Goal: Task Accomplishment & Management: Complete application form

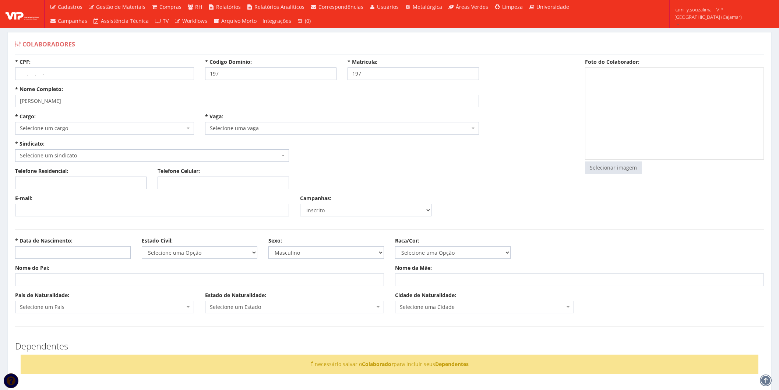
select select
click at [112, 69] on input "* CPF:" at bounding box center [104, 73] width 179 height 13
click at [78, 274] on input "Nome do Pai:" at bounding box center [199, 279] width 369 height 13
type input "I"
type input "[PERSON_NAME]"
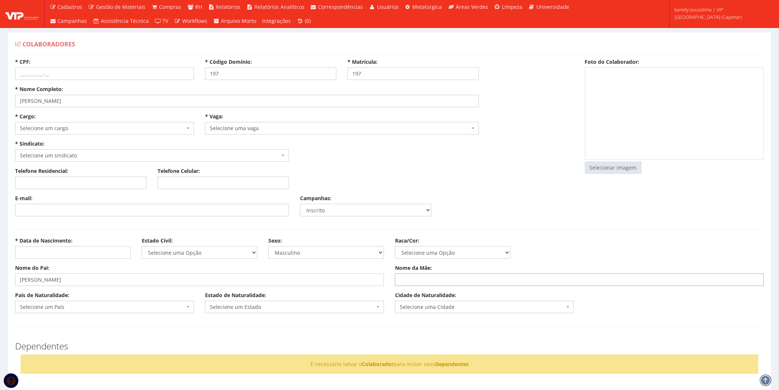
click at [408, 278] on input "Nome da Mãe:" at bounding box center [579, 279] width 369 height 13
type input "A"
type input "[PERSON_NAME]"
click at [150, 297] on div "País de Naturalidade: Selecione um País Afeganistão África do Sul Albânia Alema…" at bounding box center [105, 302] width 190 height 22
click at [140, 309] on span "Selecione um País" at bounding box center [102, 306] width 165 height 7
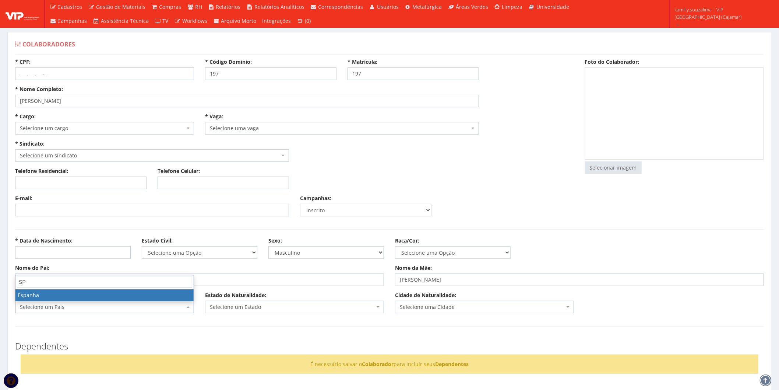
type input "S"
type input "BRASIL"
select select "30"
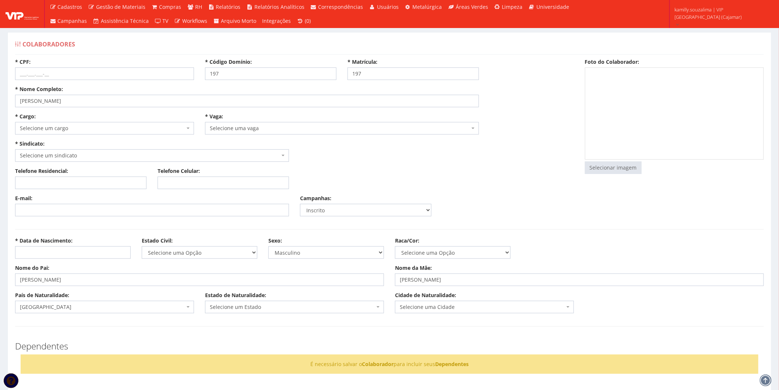
click at [265, 300] on div "Estado de Naturalidade: Selecione um Estado Selecione um Estado" at bounding box center [295, 302] width 190 height 22
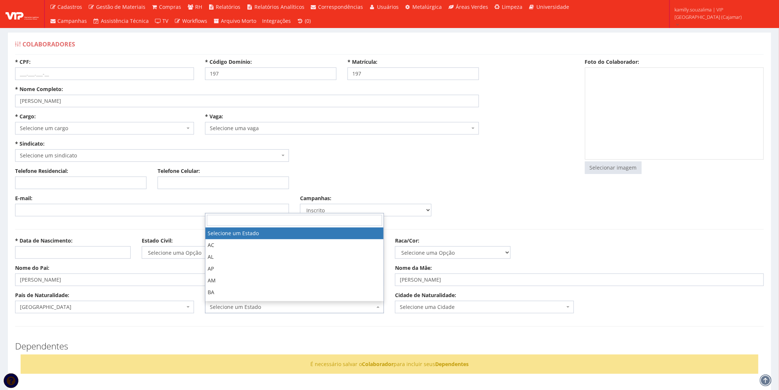
click at [269, 301] on span "Selecione um Estado" at bounding box center [294, 307] width 179 height 13
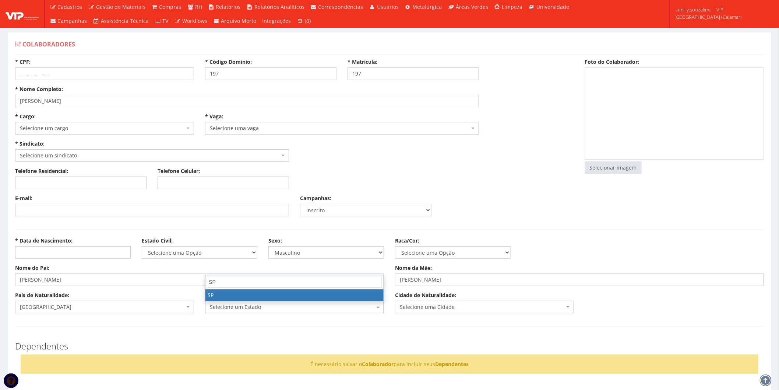
type input "SP"
click at [270, 288] on span "SP" at bounding box center [295, 282] width 178 height 14
select select "25"
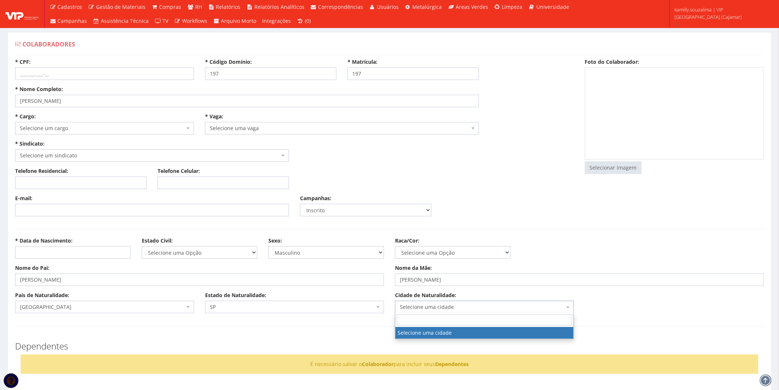
click at [462, 301] on span "Selecione uma cidade" at bounding box center [484, 307] width 179 height 13
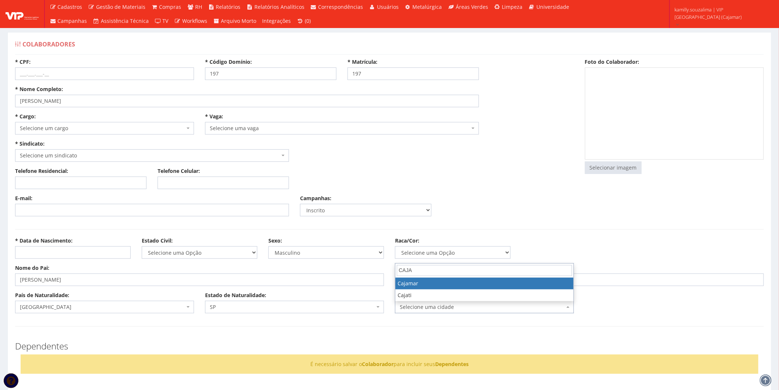
type input "CAJA"
select select "4809"
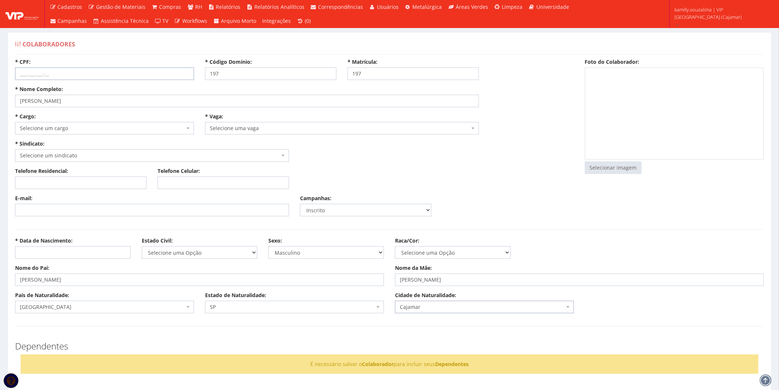
click at [104, 77] on input "* CPF:" at bounding box center [104, 73] width 179 height 13
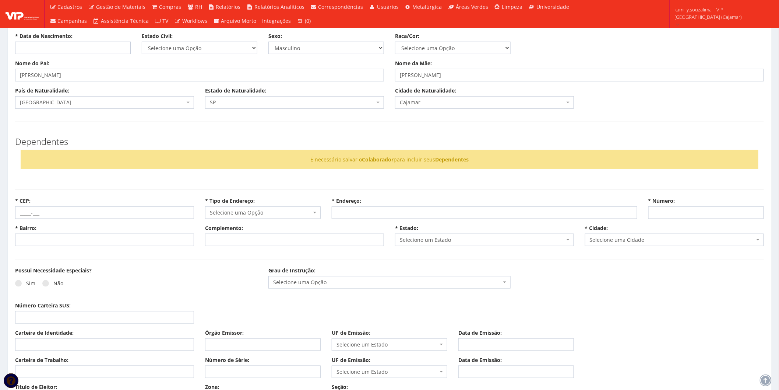
scroll to position [286, 0]
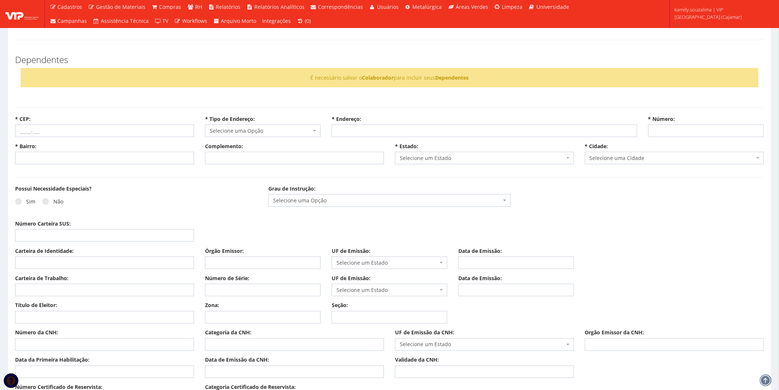
type input "522.184.648-96"
click at [65, 266] on input "Carteira de Identidade:" at bounding box center [104, 262] width 179 height 13
type input "534252527"
click at [239, 258] on input "Órgão Emissor:" at bounding box center [263, 262] width 116 height 13
type input "SSP"
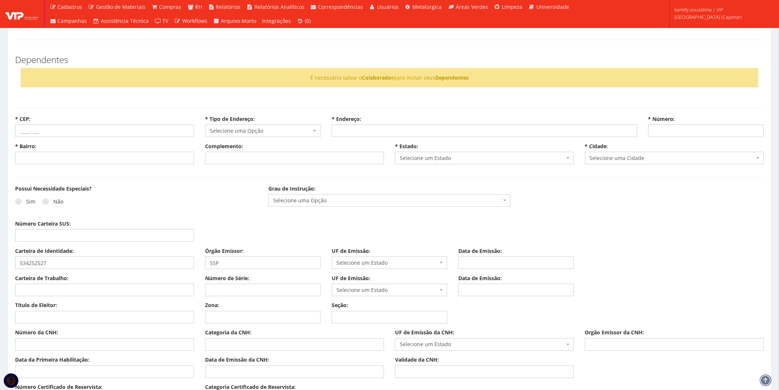
click at [369, 255] on label "UF de Emissão:" at bounding box center [351, 250] width 39 height 7
click at [332, 256] on select "Selecione um Estado AC AL AP AM BA Cacheu CE DF ES GO MA MT MS MG PA PB PR PE P…" at bounding box center [332, 256] width 0 height 0
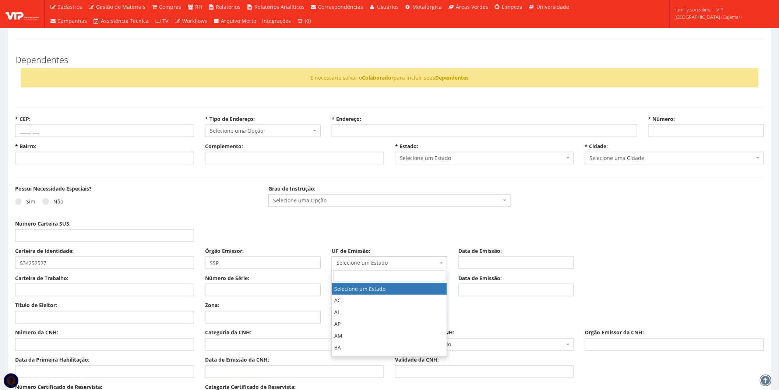
click at [361, 259] on span "Selecione um Estado" at bounding box center [388, 262] width 102 height 7
type input "SP"
select select "SP"
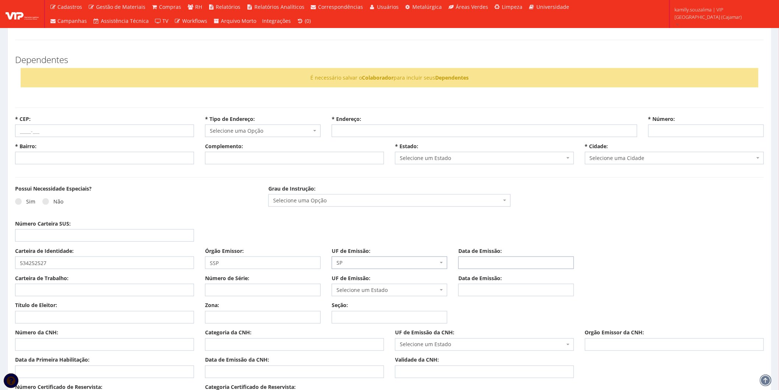
click at [507, 257] on input "Data de Emissão:" at bounding box center [517, 262] width 116 height 13
type input "[DATE]"
click at [92, 290] on input "Carteira de Trabalho:" at bounding box center [104, 290] width 179 height 13
click at [63, 291] on input "Carteira de Trabalho:" at bounding box center [104, 290] width 179 height 13
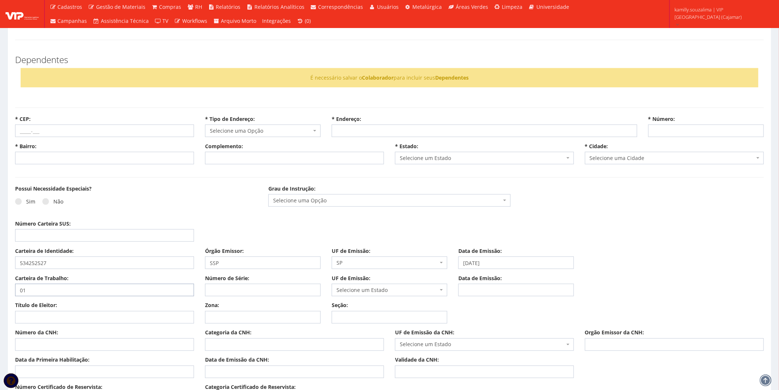
type input "0"
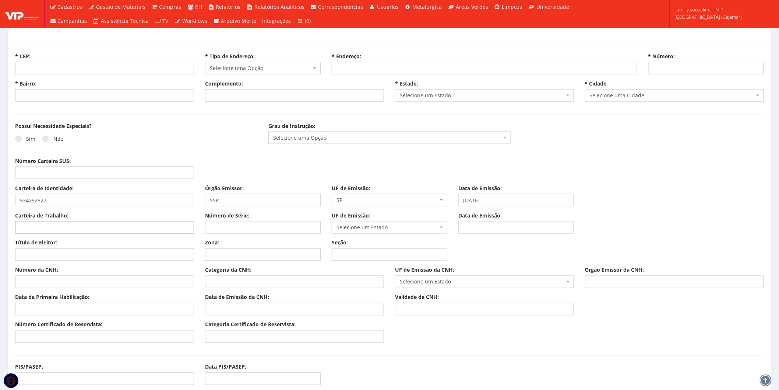
scroll to position [368, 0]
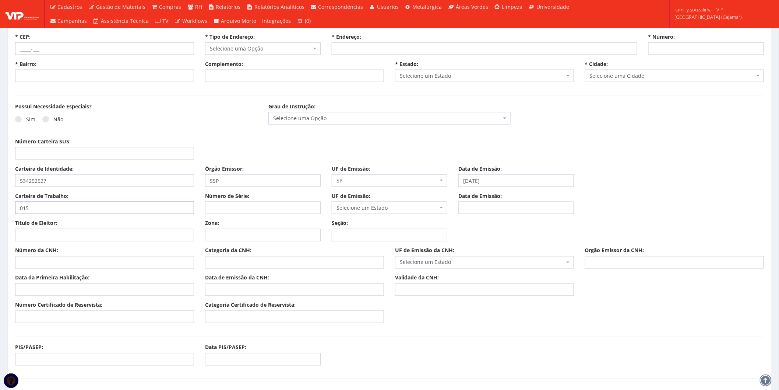
click at [84, 208] on input "015" at bounding box center [104, 207] width 179 height 13
drag, startPoint x: 0, startPoint y: 217, endPoint x: -20, endPoint y: 216, distance: 20.7
type input "015574"
click at [275, 205] on input "Número de Série:" at bounding box center [263, 207] width 116 height 13
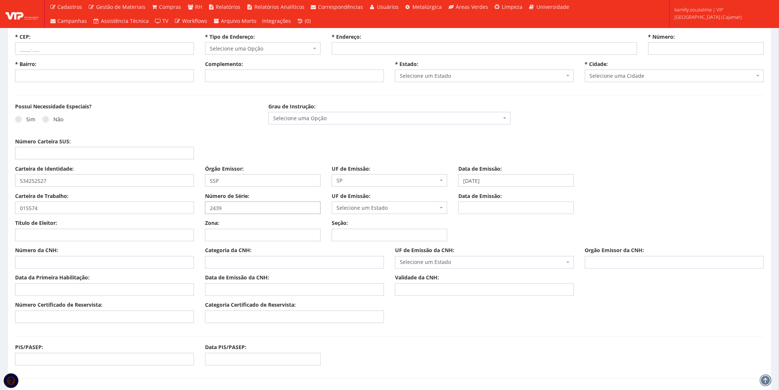
type input "2439"
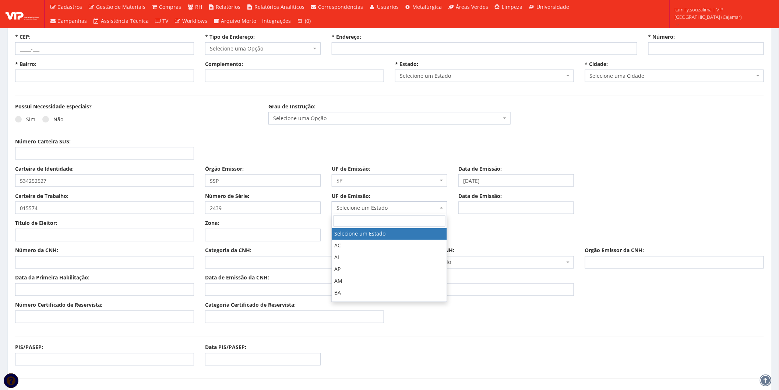
click at [395, 206] on span "Selecione um Estado" at bounding box center [388, 207] width 102 height 7
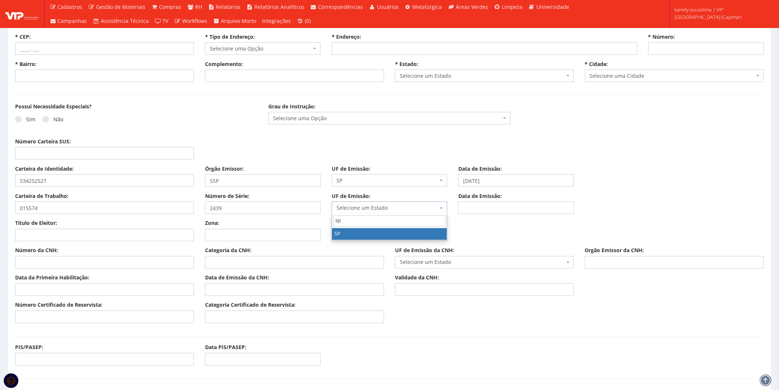
type input "sp"
select select "SP"
click at [503, 206] on input "Data de Emissão:" at bounding box center [517, 207] width 116 height 13
click at [490, 203] on input "Data de Emissão:" at bounding box center [517, 207] width 116 height 13
type input "0"
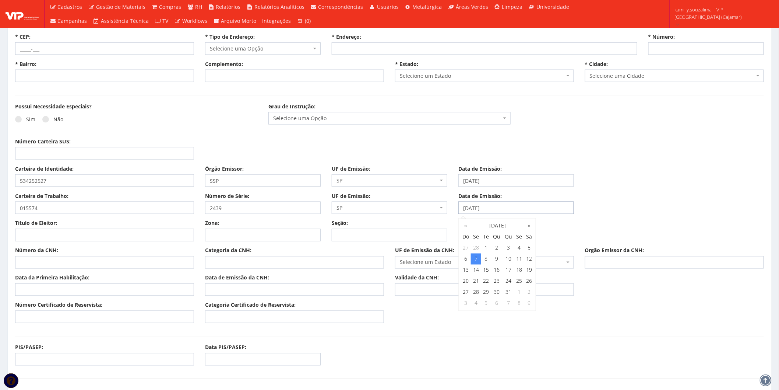
type input "[DATE]"
click at [39, 236] on input "Título de Eleitor:" at bounding box center [104, 235] width 179 height 13
type input "488601160191"
click at [253, 236] on input "Zona:" at bounding box center [263, 235] width 116 height 13
type input "354"
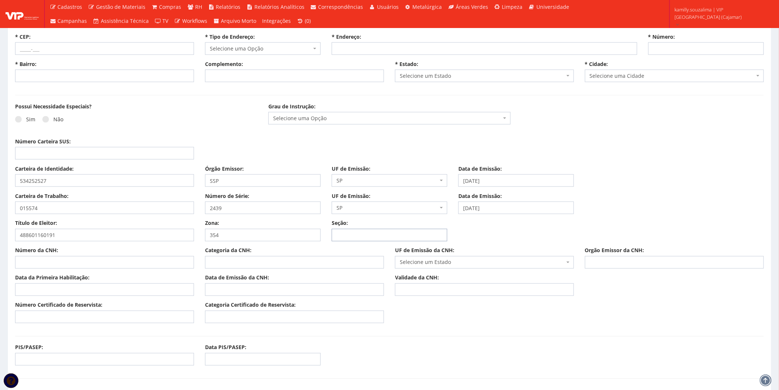
click at [357, 237] on input "Seção:" at bounding box center [390, 235] width 116 height 13
type input "0206"
click at [94, 262] on input "Número da CNH:" at bounding box center [104, 262] width 179 height 13
drag, startPoint x: 49, startPoint y: 262, endPoint x: 87, endPoint y: 263, distance: 37.6
click at [49, 262] on input "Número da CNH:" at bounding box center [104, 262] width 179 height 13
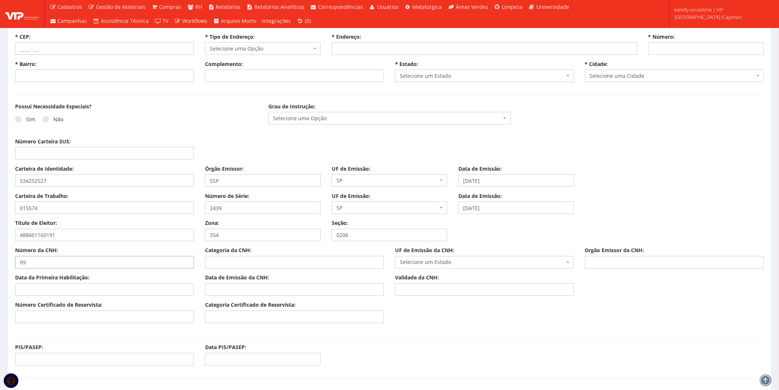
type input "0"
type input "09081036250"
click at [248, 254] on label "Categoria da CNH:" at bounding box center [228, 250] width 46 height 7
click at [248, 256] on input "Categoria da CNH:" at bounding box center [294, 262] width 179 height 13
click at [249, 256] on div "Categoria da CNH:" at bounding box center [295, 258] width 190 height 22
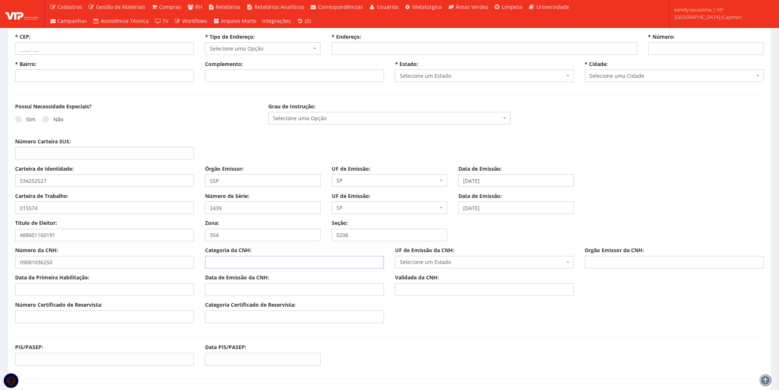
click at [271, 257] on input "Categoria da CNH:" at bounding box center [294, 262] width 179 height 13
type input "AB"
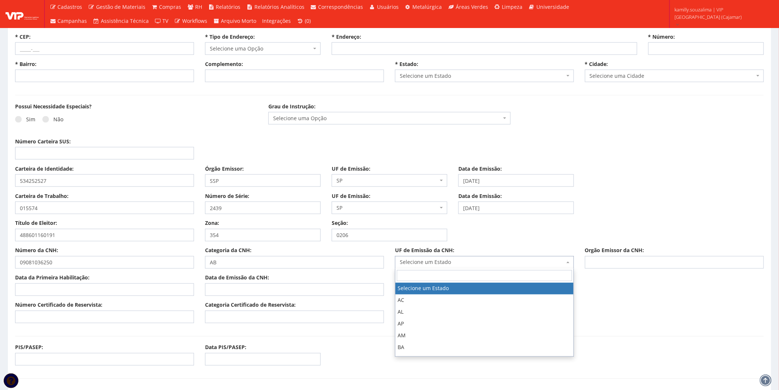
click at [463, 262] on span "Selecione um Estado" at bounding box center [482, 262] width 165 height 7
type input "SP"
select select "SP"
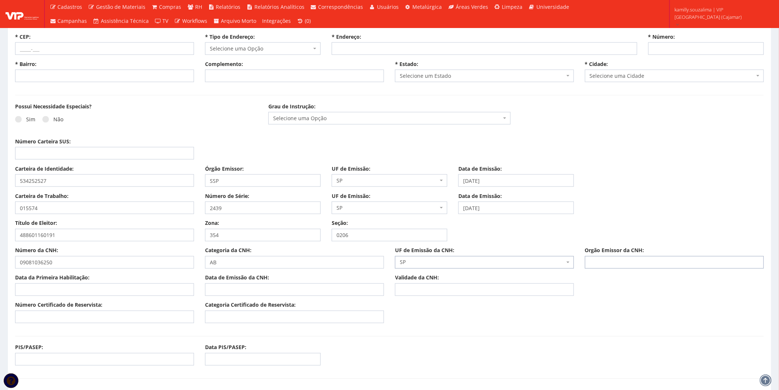
click at [649, 267] on input "Orgão Emissor da CNH:" at bounding box center [674, 262] width 179 height 13
type input "DETRAN"
click at [78, 284] on input "Data da Primeira Habilitação:" at bounding box center [104, 289] width 179 height 13
type input "[DATE]"
click at [311, 283] on input "Data de Emissão da CNH:" at bounding box center [294, 289] width 179 height 13
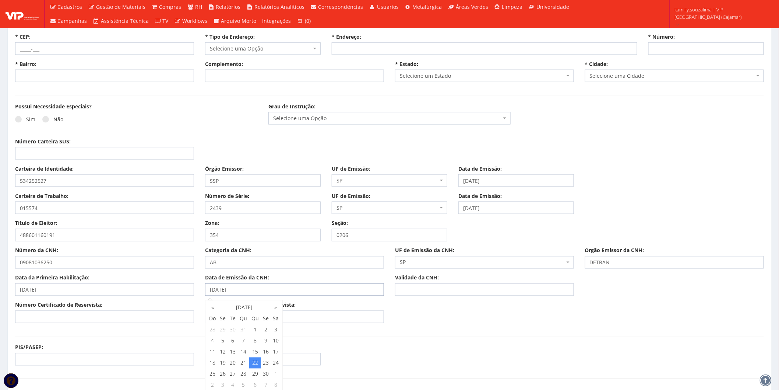
type input "[DATE]"
click at [427, 295] on input "Validade da CNH:" at bounding box center [484, 289] width 179 height 13
type input "[DATE]"
click at [120, 315] on input "Número Certificado de Reservista:" at bounding box center [104, 317] width 179 height 13
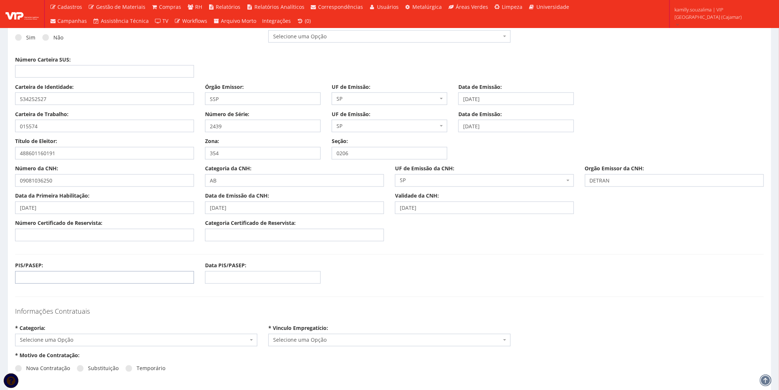
click at [96, 277] on input "PIS/PASEP:" at bounding box center [104, 277] width 179 height 13
click at [35, 274] on input "PIS/PASEP:" at bounding box center [104, 277] width 179 height 13
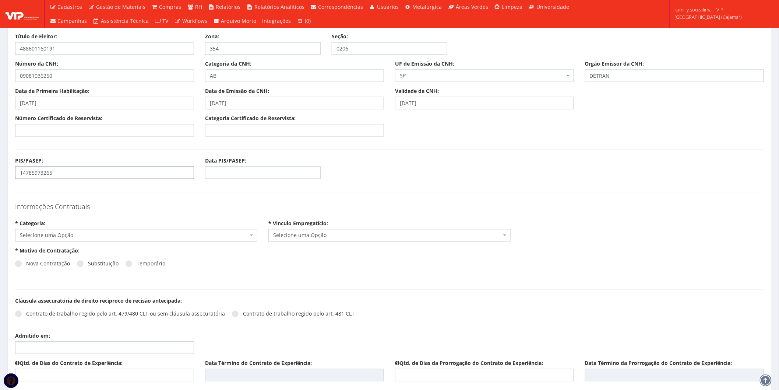
scroll to position [573, 0]
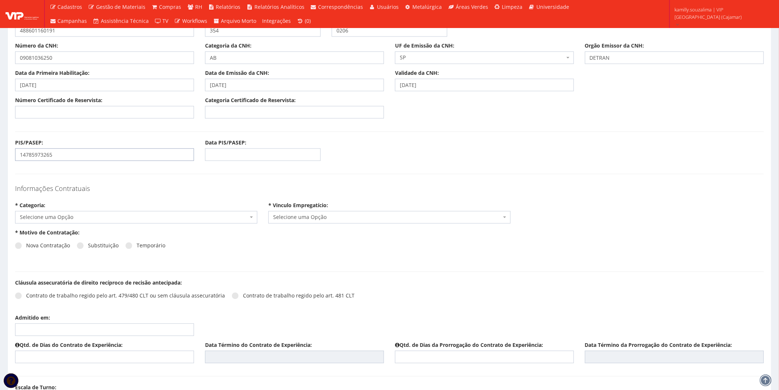
type input "14785973265"
click at [88, 220] on span "Selecione uma Opção" at bounding box center [134, 217] width 228 height 7
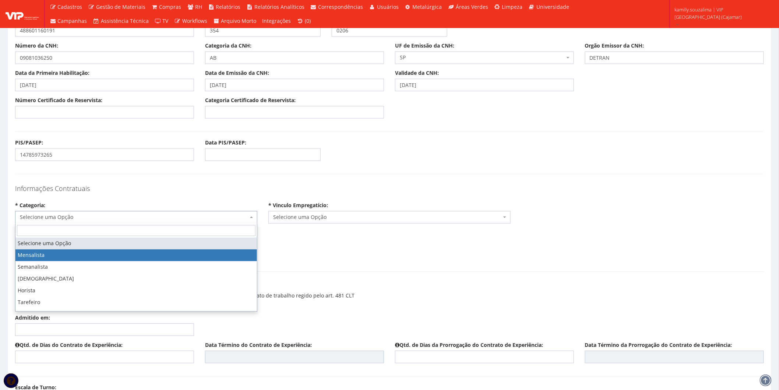
select select "mensalista"
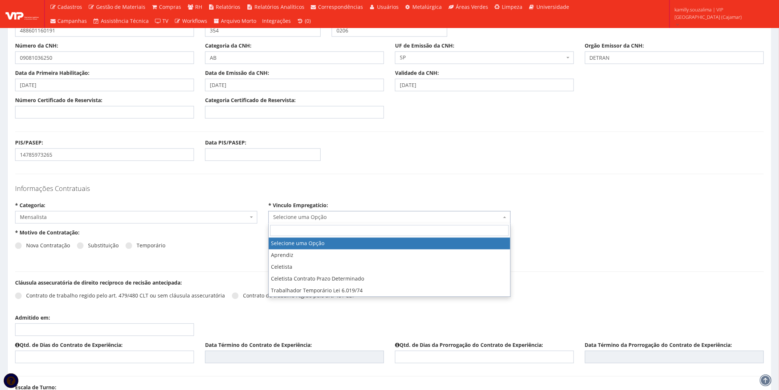
click at [345, 216] on span "Selecione uma Opção" at bounding box center [387, 217] width 228 height 7
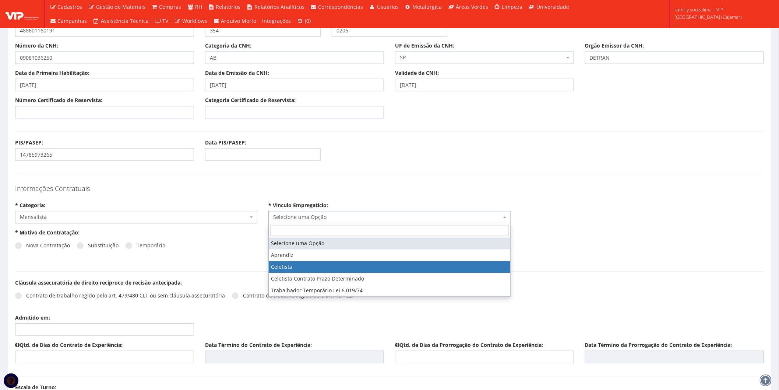
select select "celetista"
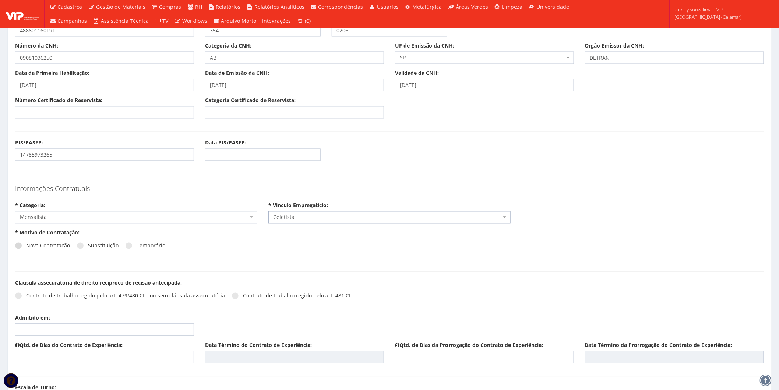
click at [20, 248] on span at bounding box center [18, 245] width 7 height 7
click at [26, 248] on input "Nova Contratação" at bounding box center [28, 245] width 5 height 5
radio input "true"
click at [70, 325] on input "Admitido em:" at bounding box center [104, 329] width 179 height 13
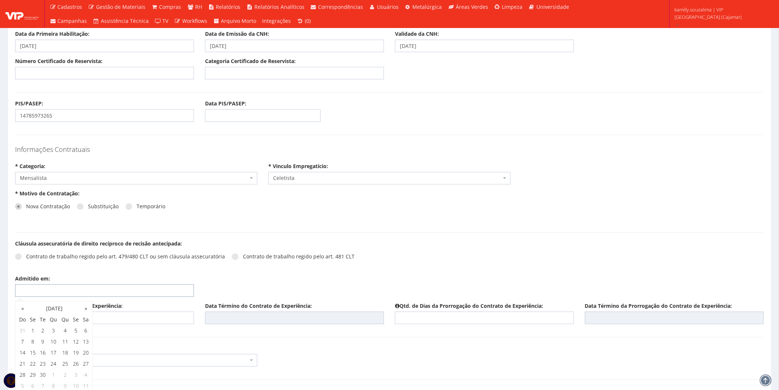
scroll to position [655, 0]
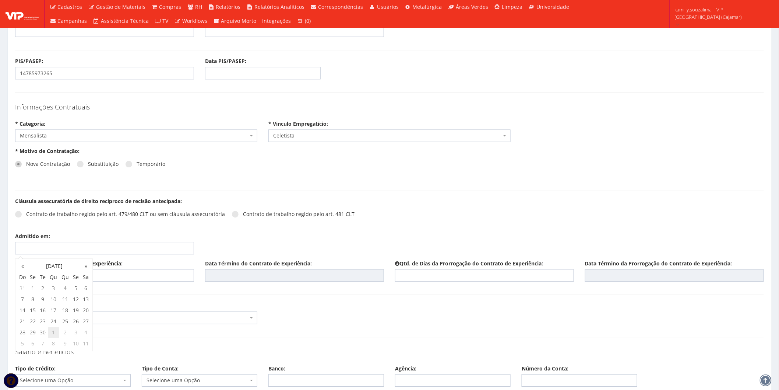
click at [52, 332] on td "1" at bounding box center [54, 332] width 12 height 11
type input "[DATE]"
click at [154, 281] on input "text" at bounding box center [104, 275] width 179 height 13
type input "45"
type input "[DATE]"
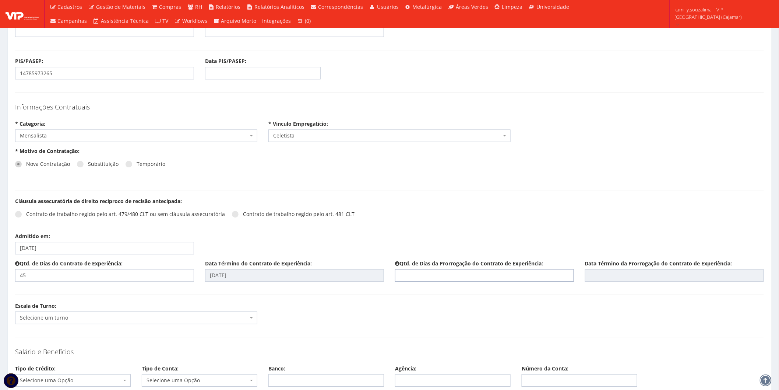
click at [463, 277] on input "text" at bounding box center [484, 275] width 179 height 13
type input "45"
type input "[DATE]"
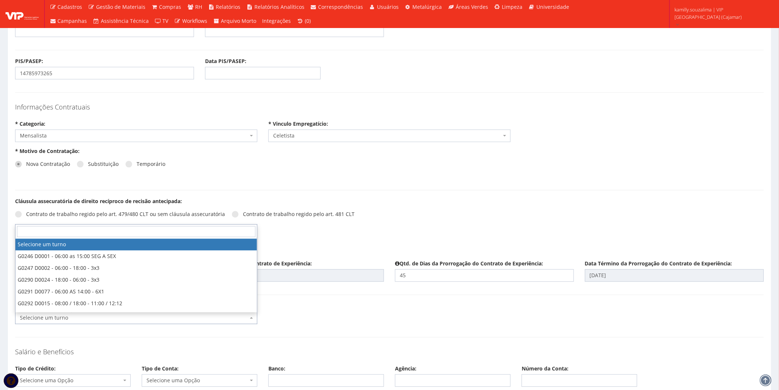
click at [106, 316] on span "Selecione um turno" at bounding box center [134, 317] width 228 height 7
type input "18"
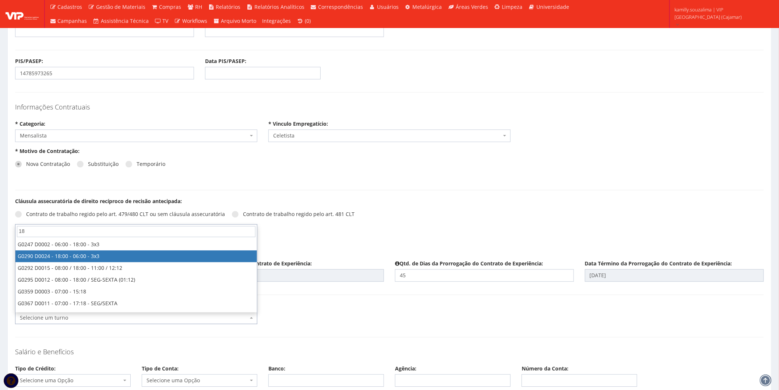
select select "290"
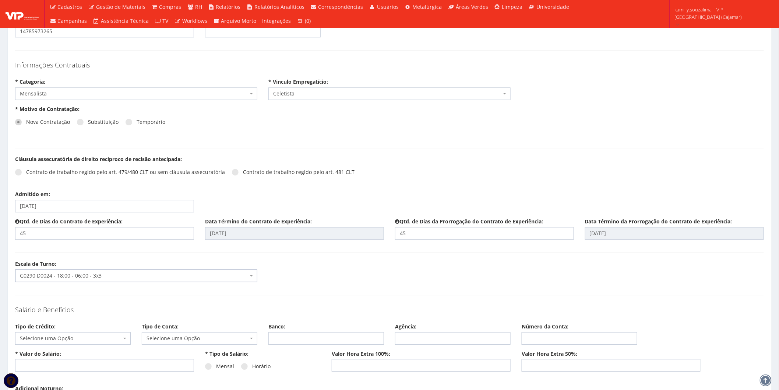
scroll to position [737, 0]
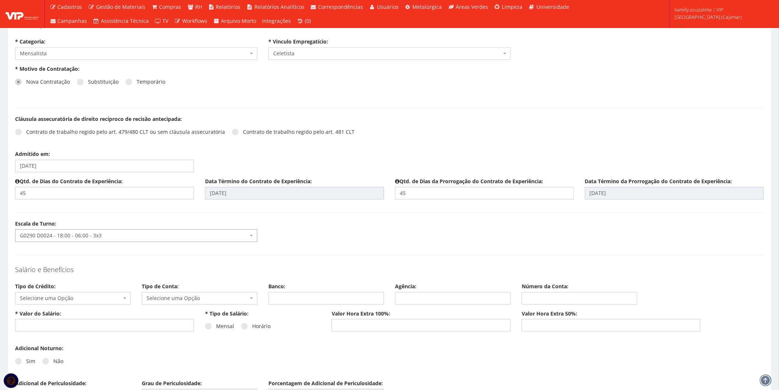
click at [73, 299] on span "Selecione uma Opção" at bounding box center [71, 297] width 102 height 7
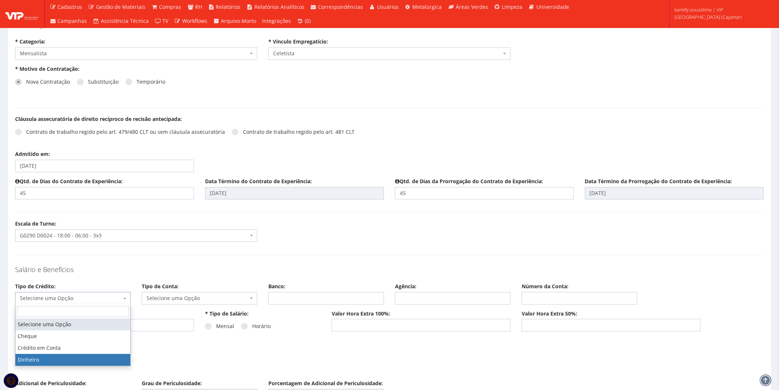
select select "dinheiro"
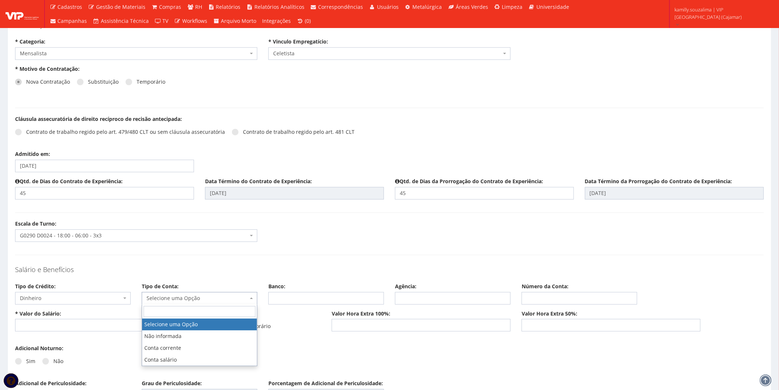
click at [200, 298] on span "Selecione uma Opção" at bounding box center [198, 297] width 102 height 7
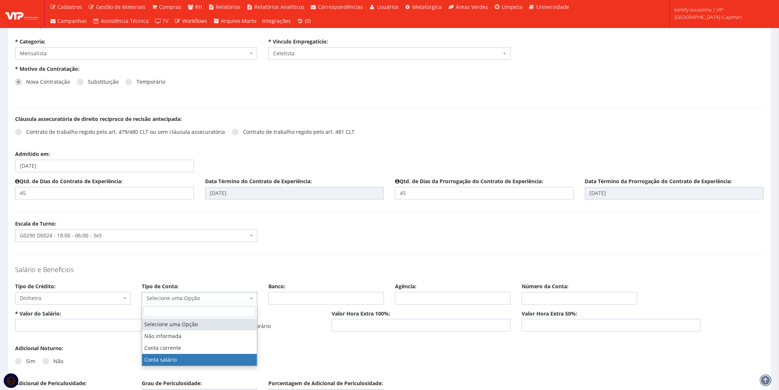
select select "conta_salario"
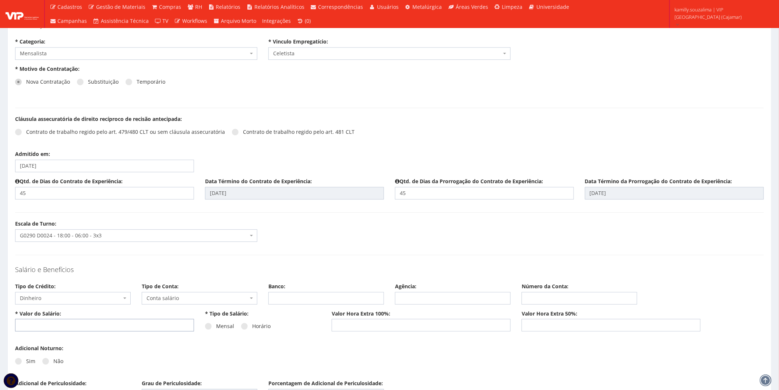
click at [90, 323] on input "text" at bounding box center [104, 325] width 179 height 13
type input "1.781,56"
click at [206, 322] on div "Mensal Horário" at bounding box center [263, 329] width 116 height 20
click at [207, 326] on span at bounding box center [208, 326] width 7 height 7
click at [216, 326] on input "Mensal" at bounding box center [218, 326] width 5 height 5
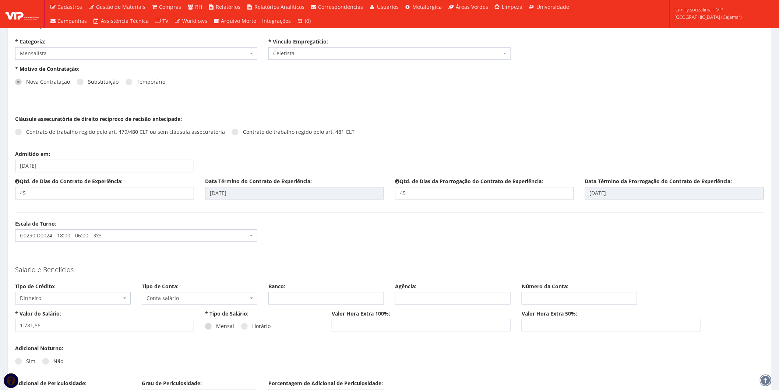
radio input "true"
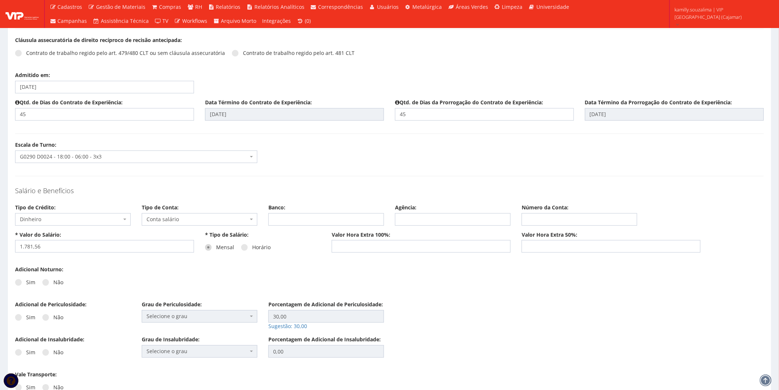
scroll to position [859, 0]
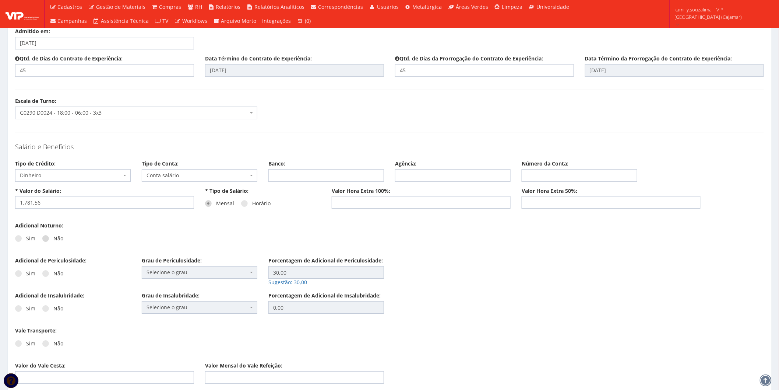
click at [47, 236] on span at bounding box center [45, 238] width 7 height 7
click at [53, 236] on input "Não" at bounding box center [55, 238] width 5 height 5
radio input "true"
click at [45, 271] on span at bounding box center [45, 273] width 7 height 7
click at [53, 271] on input "Não" at bounding box center [55, 273] width 5 height 5
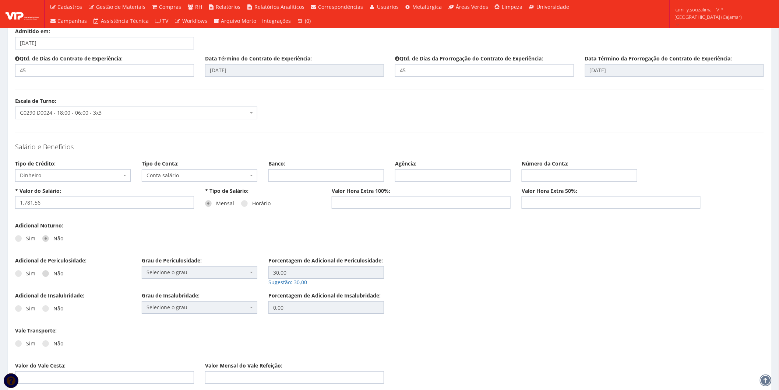
radio input "true"
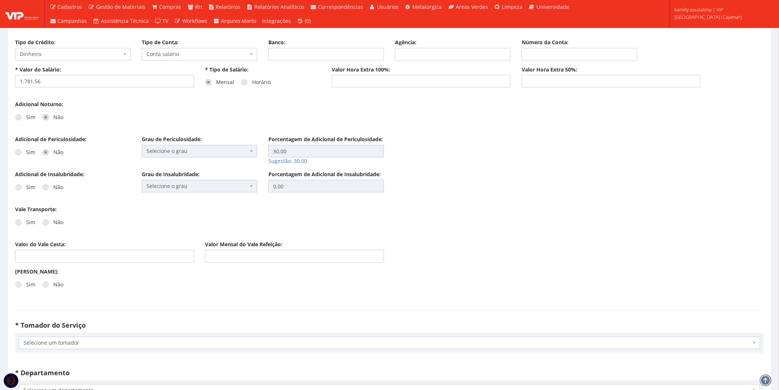
scroll to position [982, 0]
click at [43, 184] on span at bounding box center [45, 185] width 7 height 7
click at [53, 184] on input "Não" at bounding box center [55, 185] width 5 height 5
radio input "true"
click at [42, 220] on span at bounding box center [45, 220] width 7 height 7
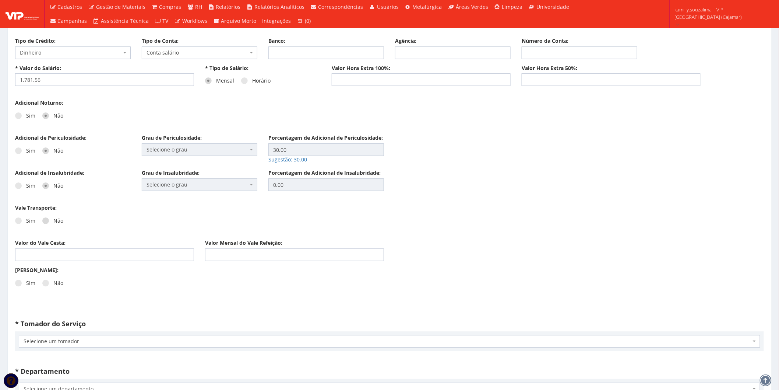
click at [53, 220] on input "Não" at bounding box center [55, 220] width 5 height 5
radio input "true"
click at [80, 252] on input "Valor do Vale Cesta:" at bounding box center [104, 254] width 179 height 13
type input "260,00"
click at [201, 279] on div "Convênio Médico: Sim Não Beneficiários: Titular Titular e Dependentes Valor do …" at bounding box center [390, 283] width 760 height 35
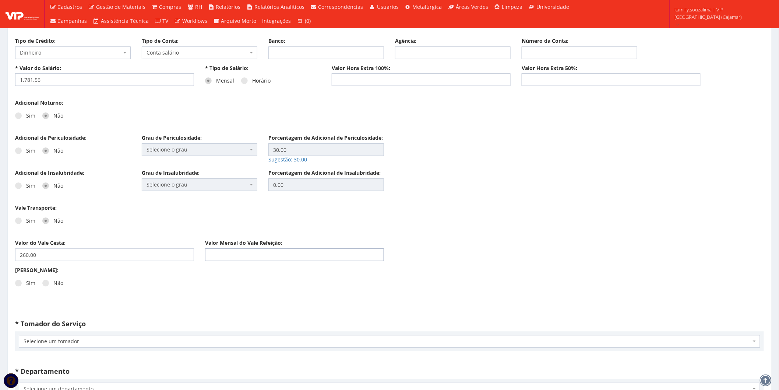
click at [273, 255] on input "Valor Mensal do Vale Refeição:" at bounding box center [294, 254] width 179 height 13
type input "7"
type input "27,82"
click at [47, 282] on span at bounding box center [45, 283] width 7 height 7
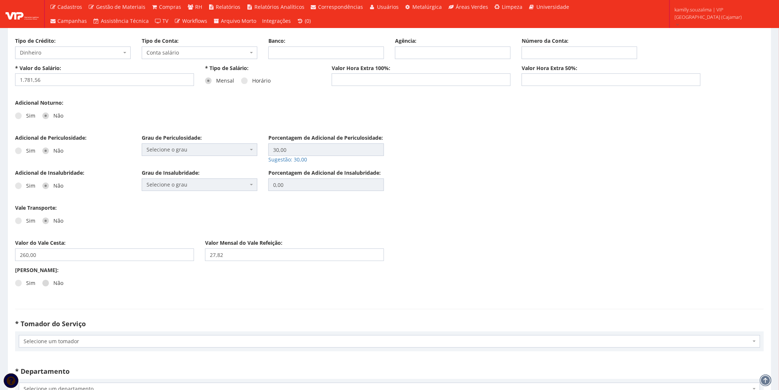
click at [53, 282] on input "Não" at bounding box center [55, 283] width 5 height 5
radio input "true"
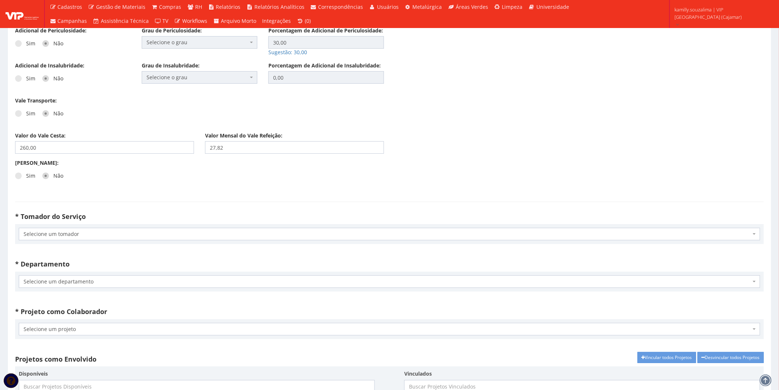
scroll to position [1105, 0]
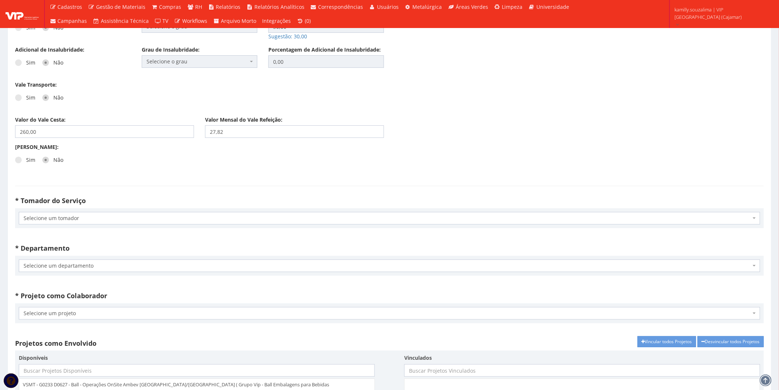
click at [112, 216] on span "Selecione um tomador" at bounding box center [388, 217] width 728 height 7
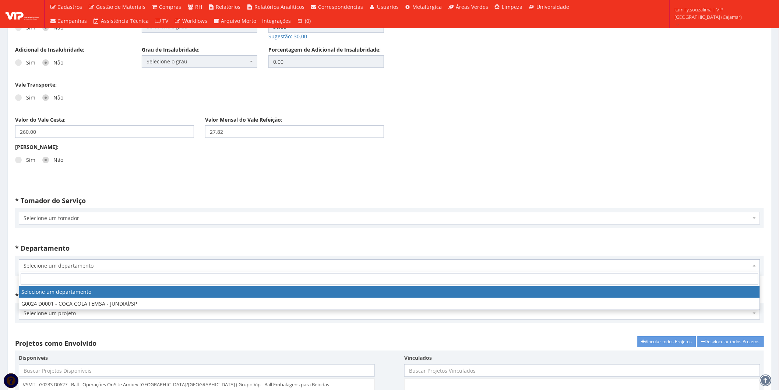
click at [119, 265] on span "Selecione um departamento" at bounding box center [388, 265] width 728 height 7
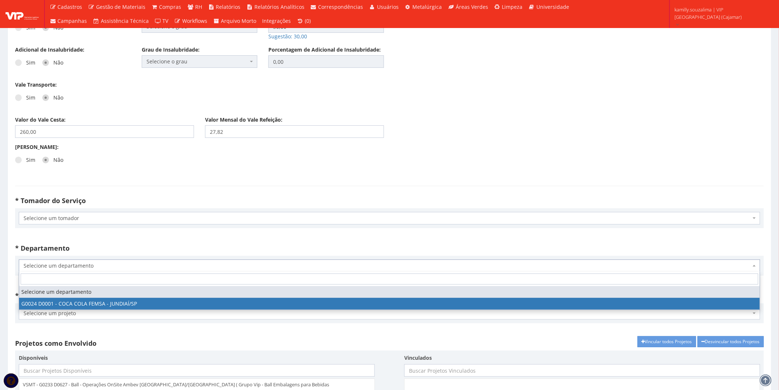
click at [105, 311] on span "Selecione um projeto" at bounding box center [388, 312] width 728 height 7
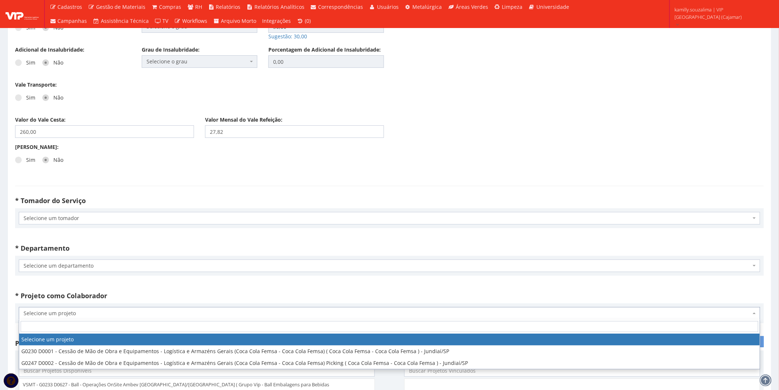
click at [119, 266] on span "Selecione um departamento" at bounding box center [388, 265] width 728 height 7
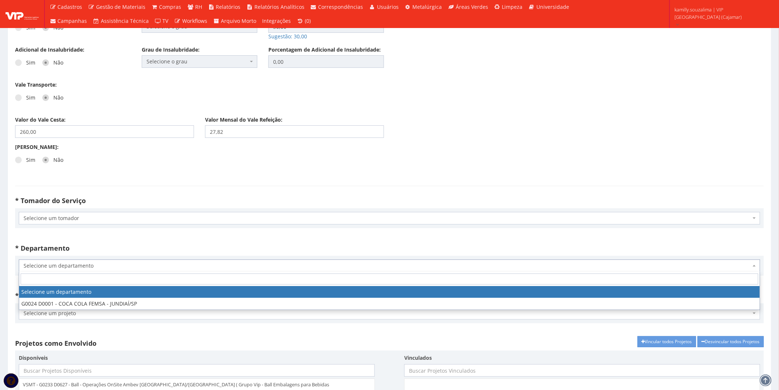
drag, startPoint x: 112, startPoint y: 293, endPoint x: 112, endPoint y: 298, distance: 5.5
select select "24"
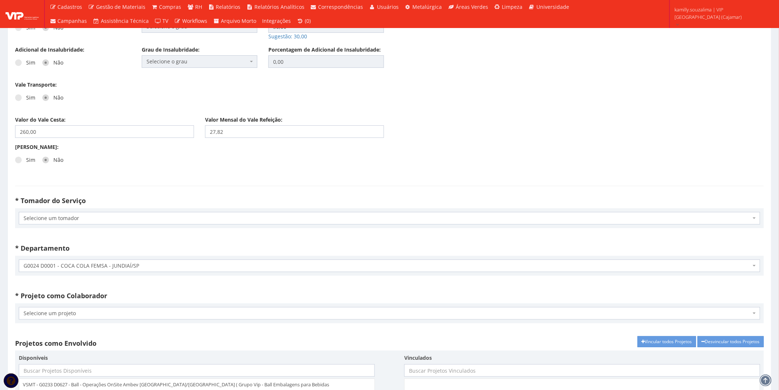
click at [112, 298] on h4 "* Projeto como Colaborador" at bounding box center [389, 295] width 749 height 7
click at [136, 225] on div "Selecione um tomador G0068 D0001 - G0068 D0001 - Coca Cola Femsa - 61.186.888/0…" at bounding box center [389, 218] width 749 height 20
click at [137, 219] on span "Selecione um tomador" at bounding box center [388, 217] width 728 height 7
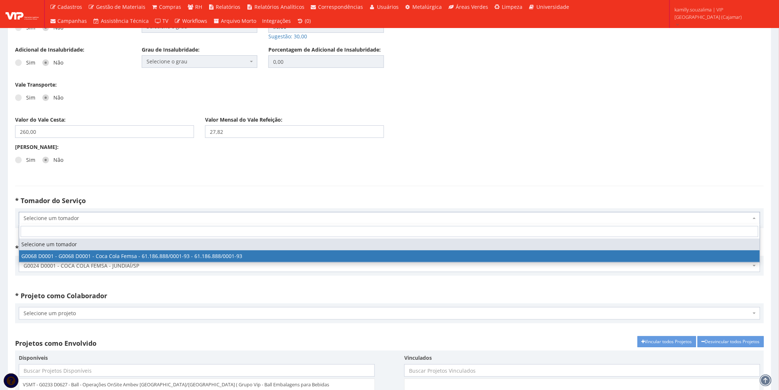
select select "68"
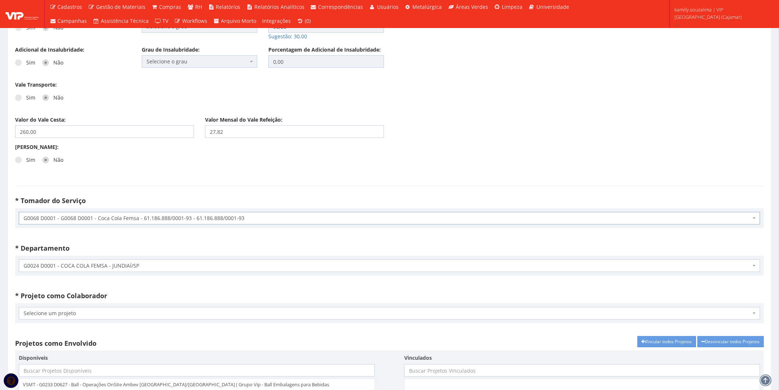
drag, startPoint x: 102, startPoint y: 312, endPoint x: 91, endPoint y: 297, distance: 18.1
click at [98, 306] on div "Selecione um projeto G0230 D0001 - Cessão de Mão de Obra e Equipamentos - Logís…" at bounding box center [389, 313] width 749 height 20
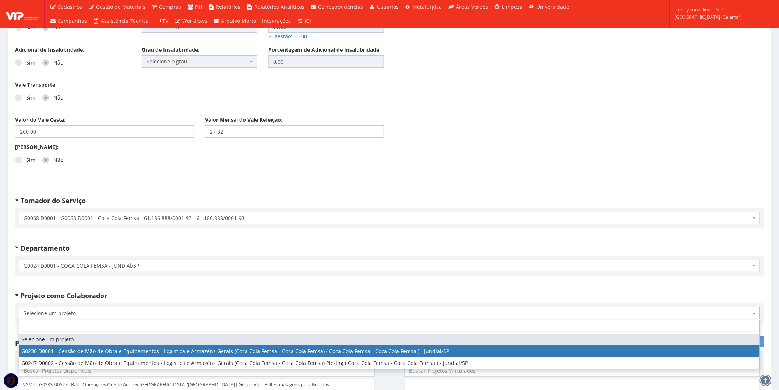
drag, startPoint x: 133, startPoint y: 344, endPoint x: 131, endPoint y: 349, distance: 5.1
select select "230"
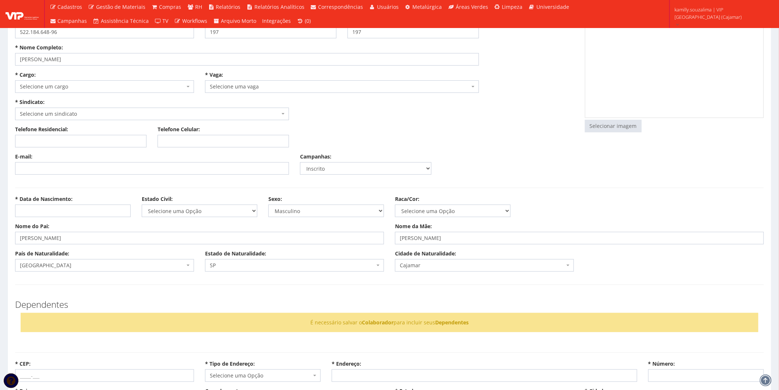
scroll to position [0, 0]
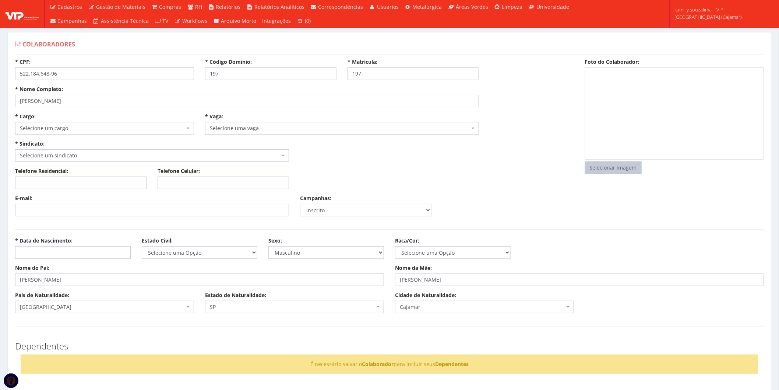
click at [619, 166] on input "file" at bounding box center [614, 168] width 56 height 12
type input "C:\fakepath\WhatsApp Image 2025-09-24 at 13.04.29.jpeg"
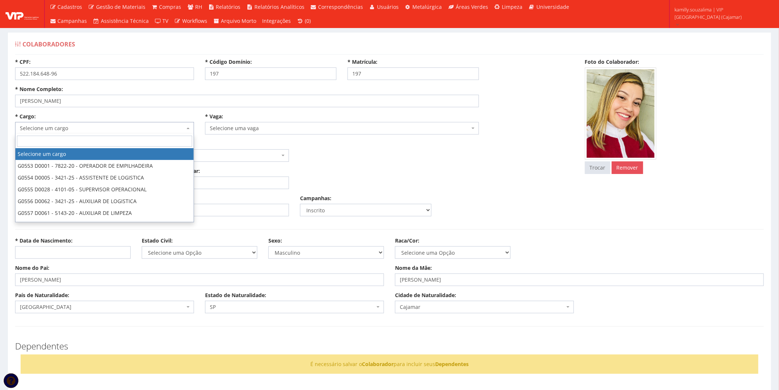
click at [85, 128] on span "Selecione um cargo" at bounding box center [102, 128] width 165 height 7
click at [60, 141] on input "search" at bounding box center [104, 141] width 175 height 11
type input "AUXI"
drag, startPoint x: 106, startPoint y: 153, endPoint x: 215, endPoint y: 146, distance: 109.2
select select "556"
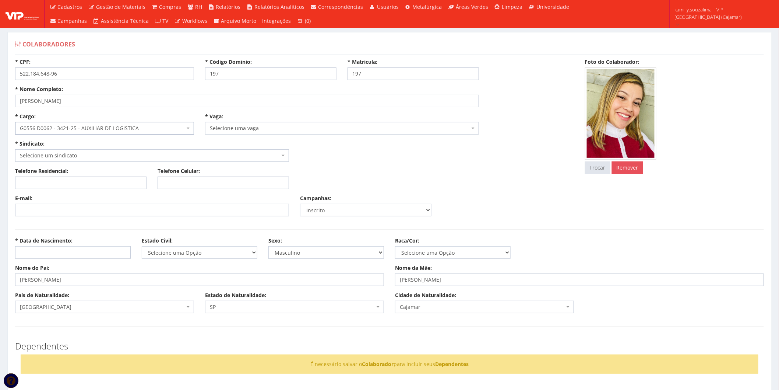
click at [301, 125] on span "Selecione uma vaga" at bounding box center [340, 128] width 260 height 7
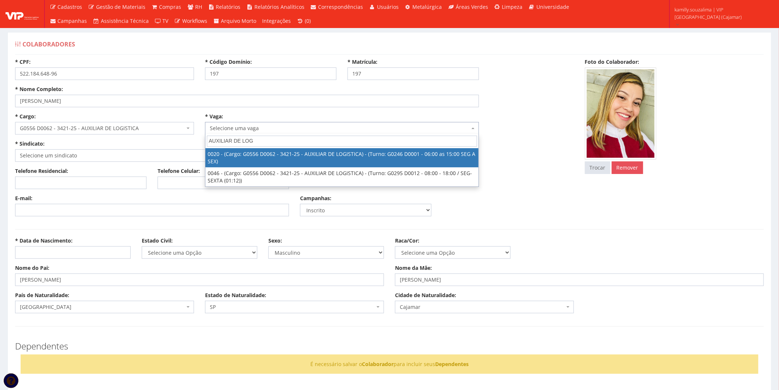
type input "AUXILIAR DE LOG"
drag, startPoint x: 330, startPoint y: 147, endPoint x: 266, endPoint y: 126, distance: 67.7
click at [329, 147] on span "AUXILIAR DE LOG" at bounding box center [342, 141] width 273 height 14
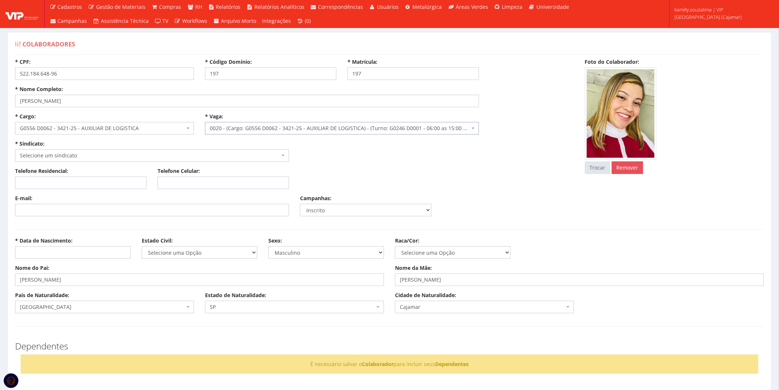
select select "20"
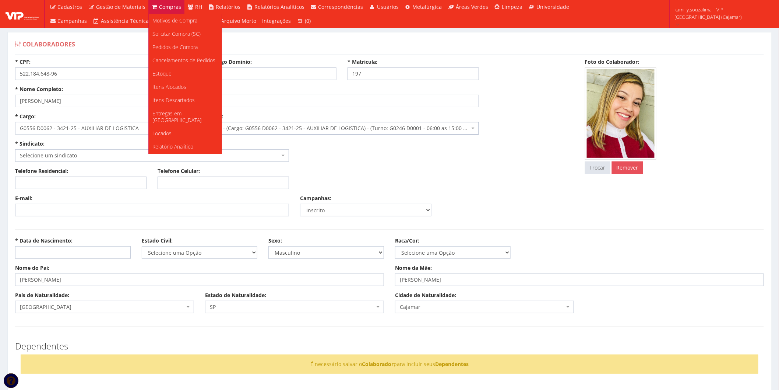
type input "13,63"
type input "10,22"
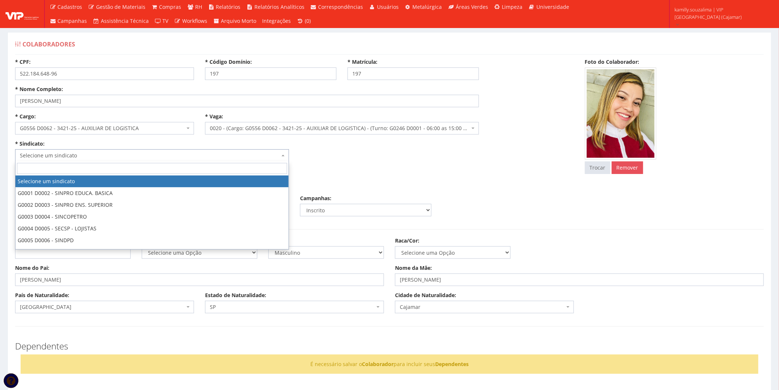
click at [157, 153] on span "Selecione um sindicato" at bounding box center [150, 155] width 260 height 7
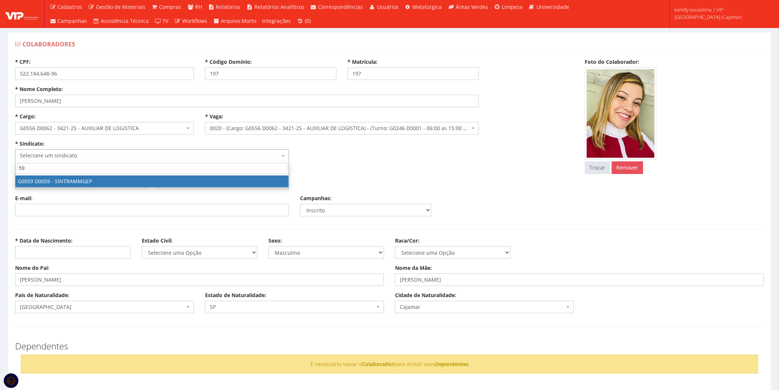
type input "59"
select select "59"
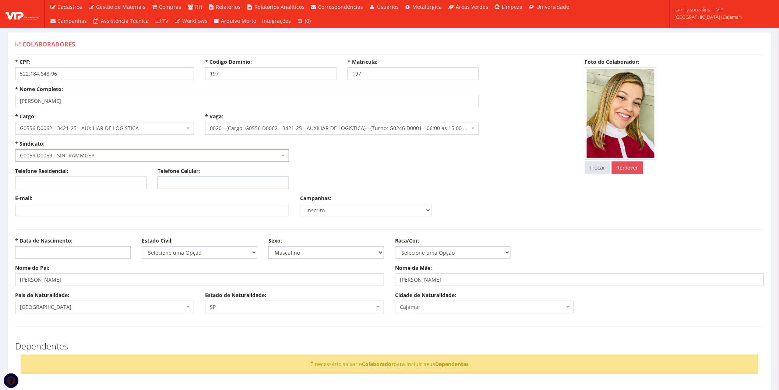
click at [191, 182] on input "Telefone Celular:" at bounding box center [224, 182] width 132 height 13
type input "[PHONE_NUMBER]"
click at [67, 253] on input "* Data de Nascimento:" at bounding box center [73, 252] width 116 height 13
click at [94, 254] on input "* Data de Nascimento:" at bounding box center [73, 252] width 116 height 13
type input "[DATE]"
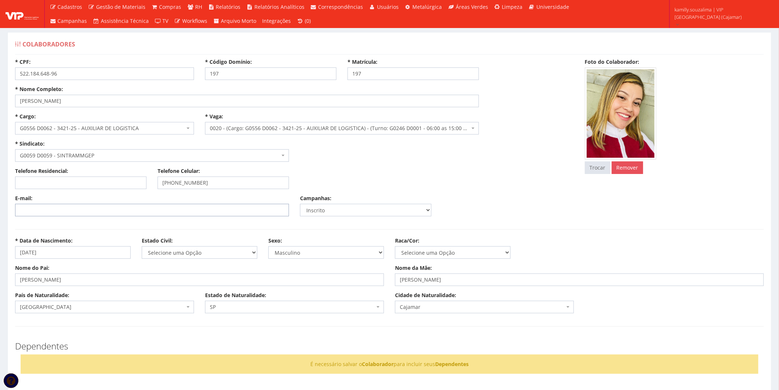
drag, startPoint x: 214, startPoint y: 211, endPoint x: 222, endPoint y: 215, distance: 8.9
click at [215, 211] on input "E-mail:" at bounding box center [152, 210] width 274 height 13
click at [218, 248] on select "Selecione uma Opção Solteiro Casado União Estável Divorciado Viúvo Separado" at bounding box center [200, 252] width 116 height 13
select select "solteiro"
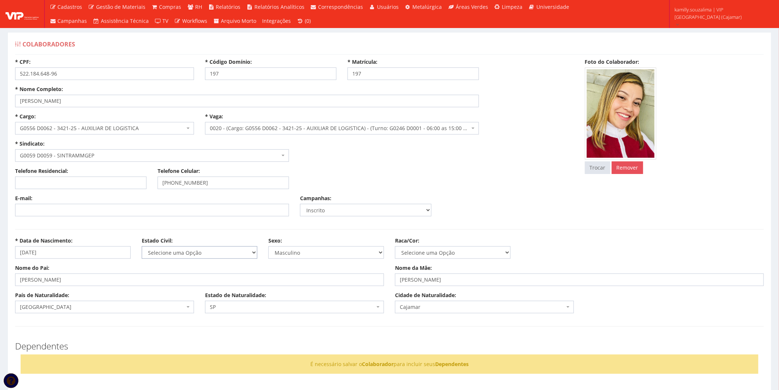
click at [142, 246] on select "Selecione uma Opção Solteiro Casado União Estável Divorciado Viúvo Separado" at bounding box center [200, 252] width 116 height 13
click at [332, 255] on select "Masculino Feminino" at bounding box center [327, 252] width 116 height 13
select select "F"
click at [269, 246] on select "Masculino Feminino" at bounding box center [327, 252] width 116 height 13
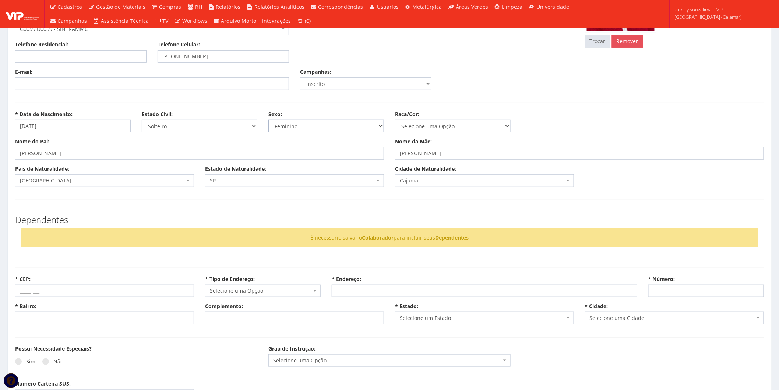
scroll to position [204, 0]
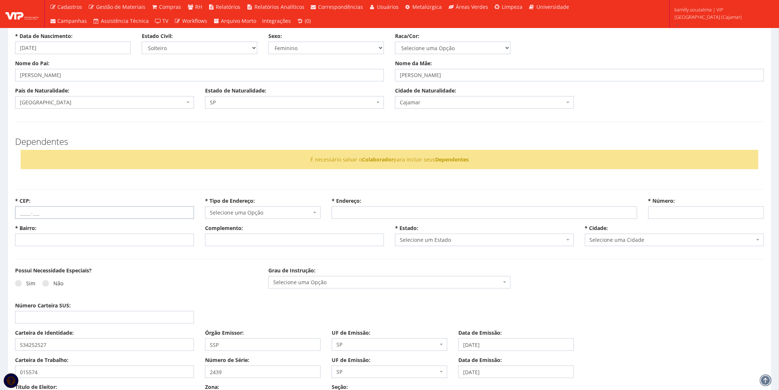
click at [85, 218] on input "* CEP:" at bounding box center [104, 212] width 179 height 13
drag, startPoint x: 80, startPoint y: 211, endPoint x: 98, endPoint y: 203, distance: 19.8
click at [85, 209] on input "* CEP:" at bounding box center [104, 212] width 179 height 13
type input "07756-610"
select select
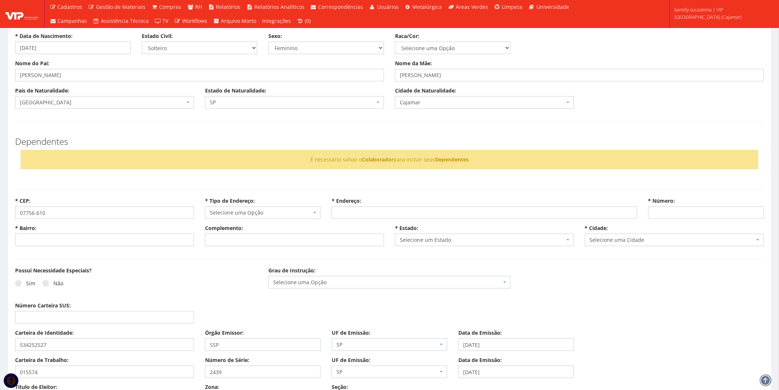
type input "Carregando..."
select select
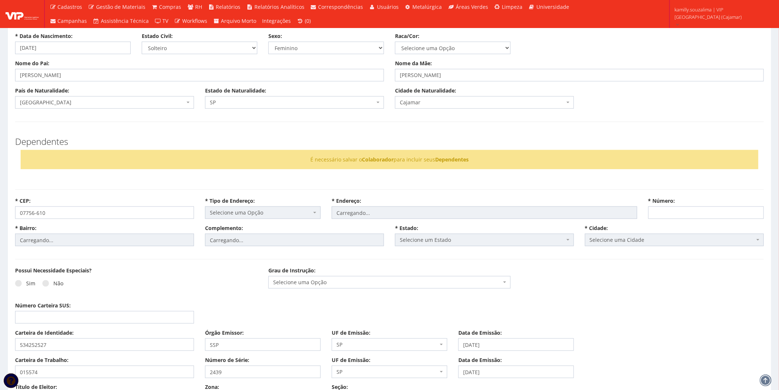
click at [204, 286] on div "Sim Não" at bounding box center [136, 286] width 242 height 20
select select "rua"
type input "Barra do Turvo"
type input "Guaturinho"
select select "25"
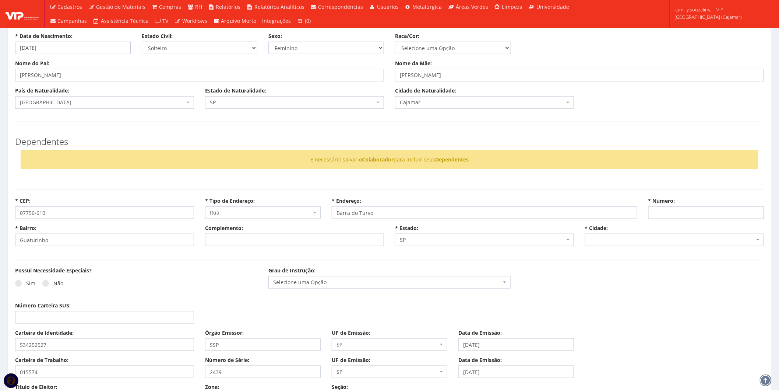
select select "4809"
click at [684, 210] on input "* Número:" at bounding box center [707, 212] width 116 height 13
type input "211"
click at [236, 274] on div "Possui Necessidade Especiais? Sim Não" at bounding box center [136, 281] width 253 height 29
click at [45, 280] on span at bounding box center [45, 283] width 7 height 7
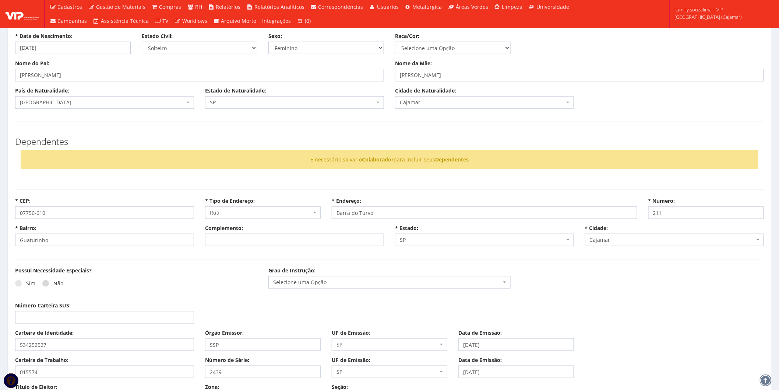
click at [53, 281] on input "Não" at bounding box center [55, 283] width 5 height 5
radio input "true"
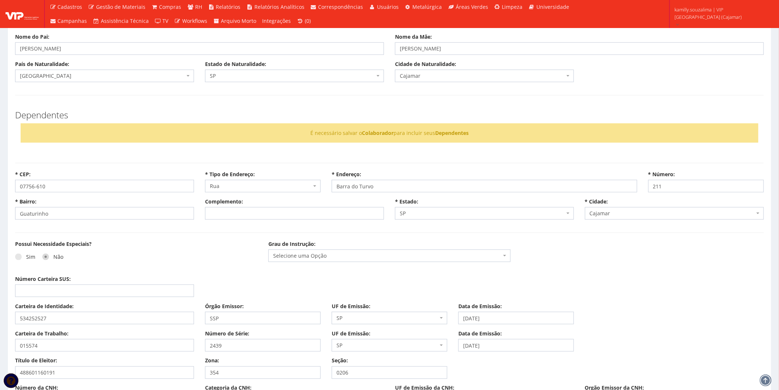
scroll to position [245, 0]
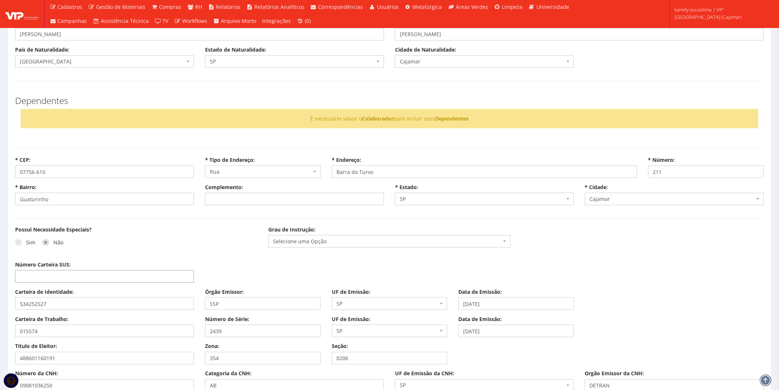
click at [107, 274] on input "Número Carteira SUS:" at bounding box center [104, 276] width 179 height 13
type input "709203279202538"
click at [354, 230] on div "Grau de Instrução: Selecione uma Opção Ensino Fundamental até 5º Incompleto Ens…" at bounding box center [389, 237] width 253 height 22
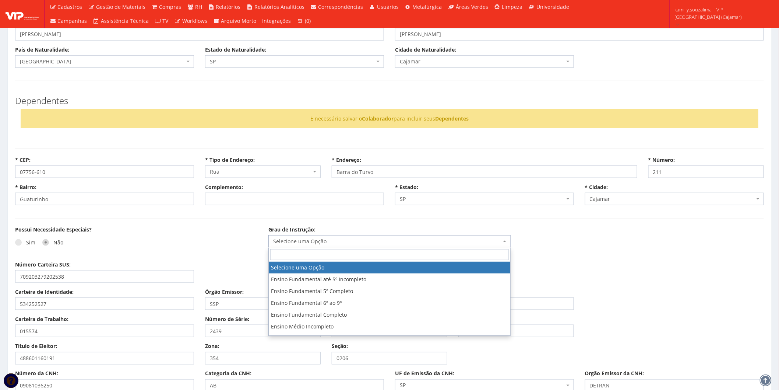
drag, startPoint x: 348, startPoint y: 240, endPoint x: 345, endPoint y: 239, distance: 3.7
click at [348, 239] on span "Selecione uma Opção" at bounding box center [387, 241] width 228 height 7
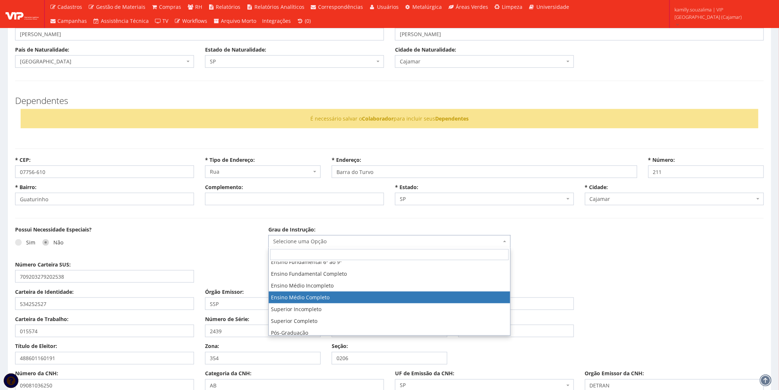
select select "ensino_medio_completo"
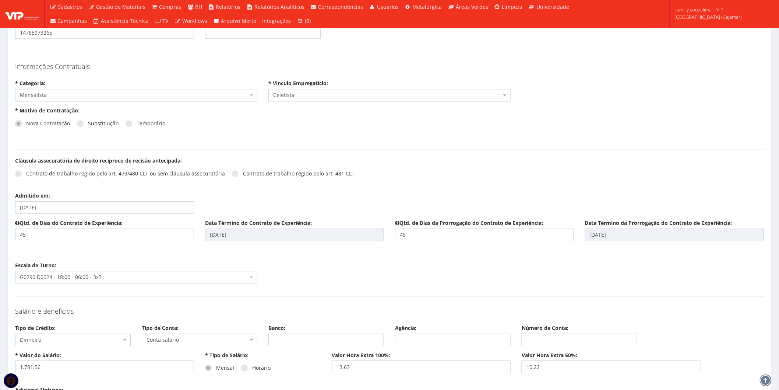
scroll to position [695, 0]
click at [88, 207] on input "[DATE]" at bounding box center [104, 207] width 179 height 13
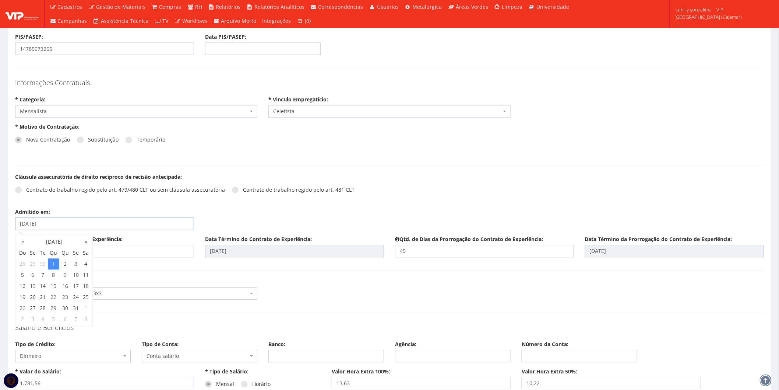
scroll to position [655, 0]
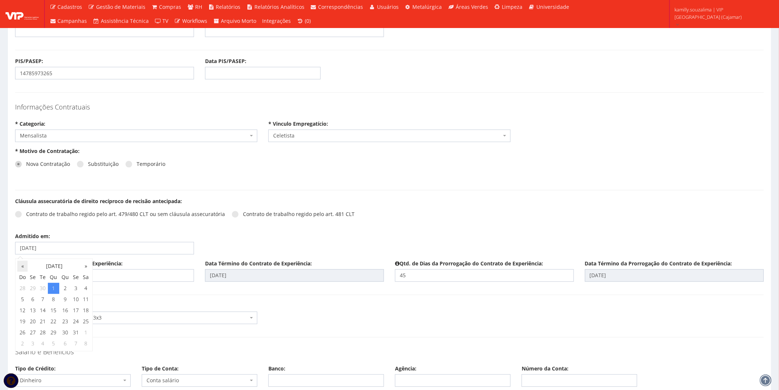
drag, startPoint x: 22, startPoint y: 263, endPoint x: 27, endPoint y: 263, distance: 4.8
click at [23, 263] on th "«" at bounding box center [22, 265] width 10 height 11
click at [433, 212] on div "Cláusula assecuratória de direito recíproco de recisão antecipada: Contrato de …" at bounding box center [390, 214] width 760 height 35
click at [401, 217] on div "Cláusula assecuratória de direito recíproco de recisão antecipada: Contrato de …" at bounding box center [390, 214] width 760 height 35
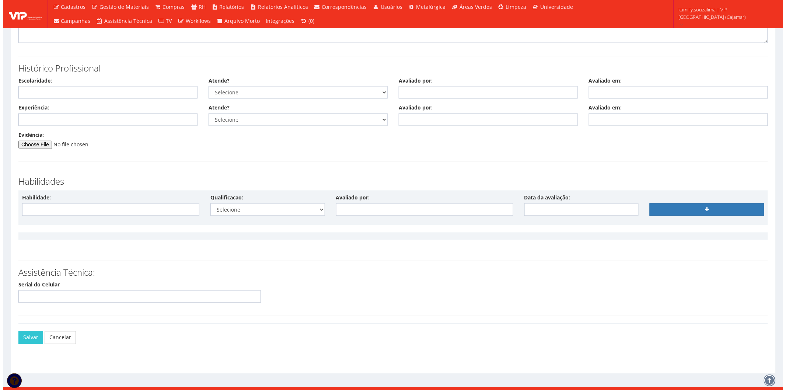
scroll to position [1699, 0]
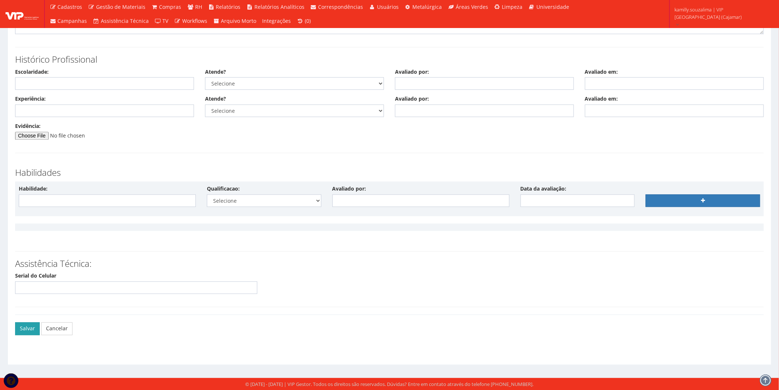
click at [30, 322] on button "Salvar" at bounding box center [27, 328] width 25 height 13
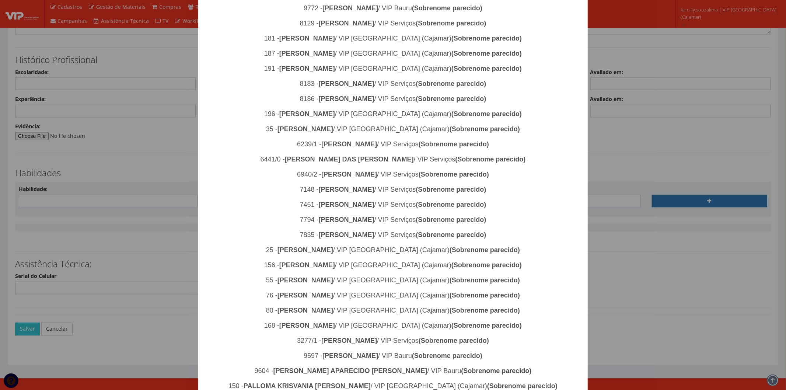
scroll to position [451, 0]
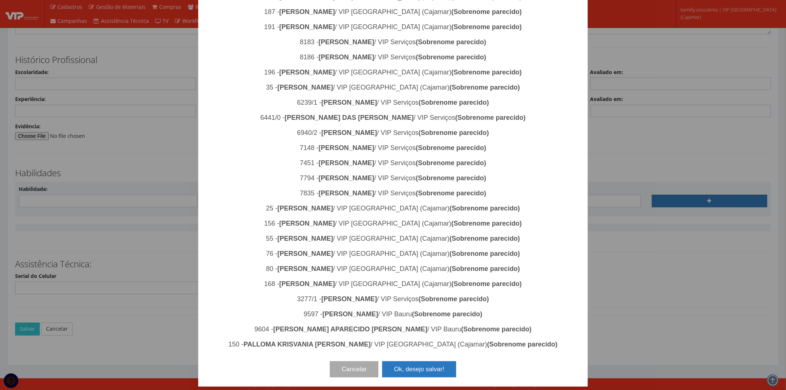
click at [419, 366] on button "Ok, desejo salvar!" at bounding box center [419, 369] width 74 height 16
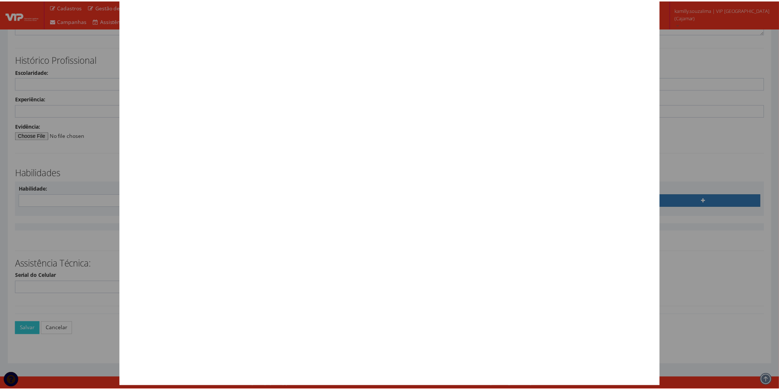
scroll to position [0, 0]
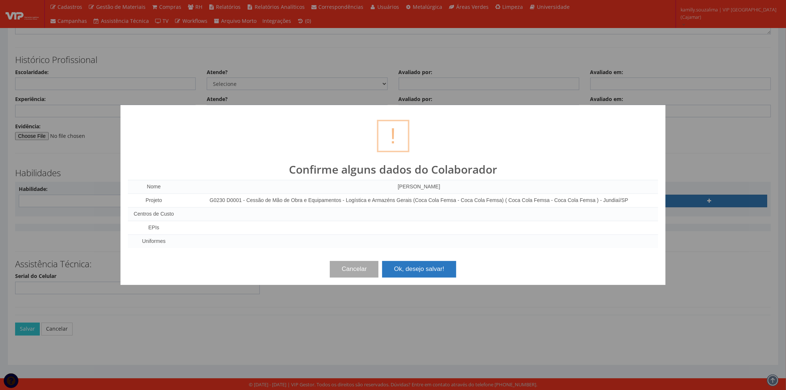
click at [420, 274] on button "Ok, desejo salvar!" at bounding box center [419, 269] width 74 height 16
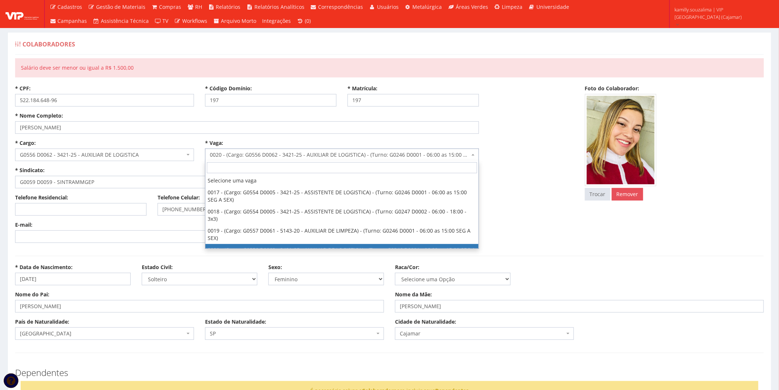
click at [341, 157] on span "0020 - (Cargo: G0556 D0062 - 3421-25 - AUXILIAR DE LOGISTICA) - (Turno: G0246 D…" at bounding box center [340, 154] width 260 height 7
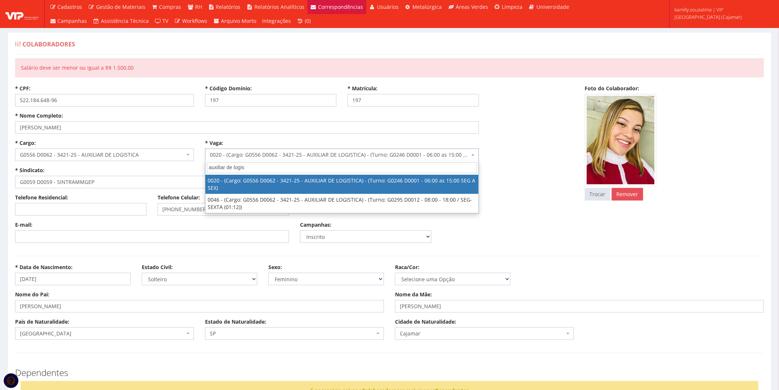
type input "auxiliar de logis"
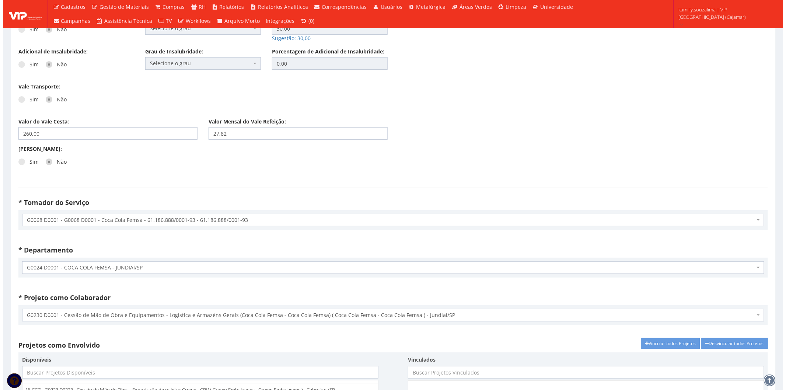
scroll to position [1725, 0]
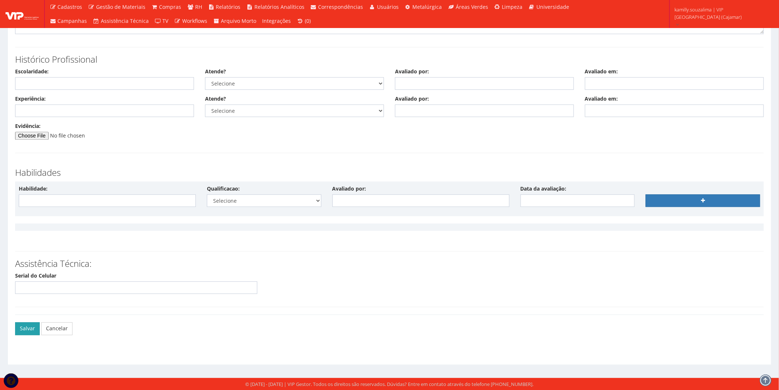
click at [34, 329] on button "Salvar" at bounding box center [27, 328] width 25 height 13
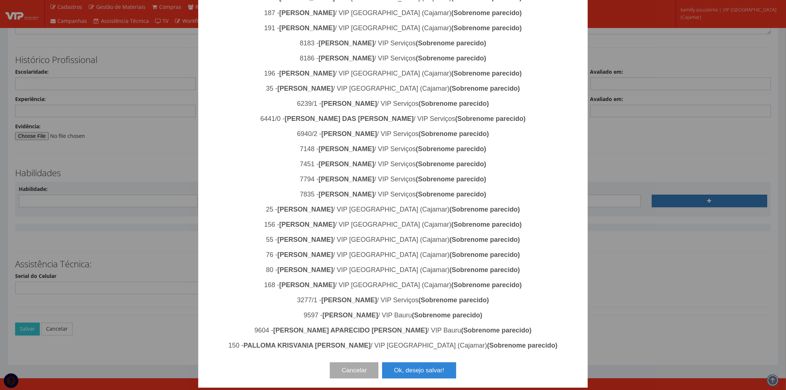
scroll to position [451, 0]
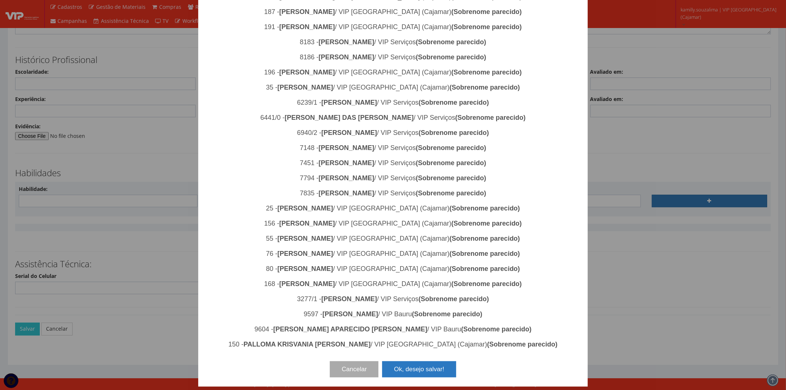
click at [420, 364] on button "Ok, desejo salvar!" at bounding box center [419, 369] width 74 height 16
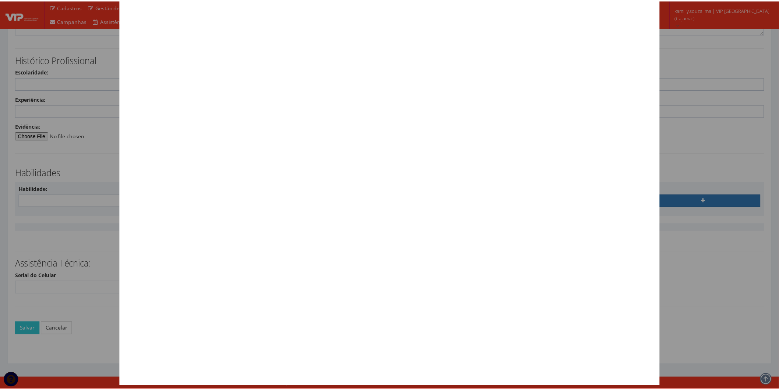
scroll to position [0, 0]
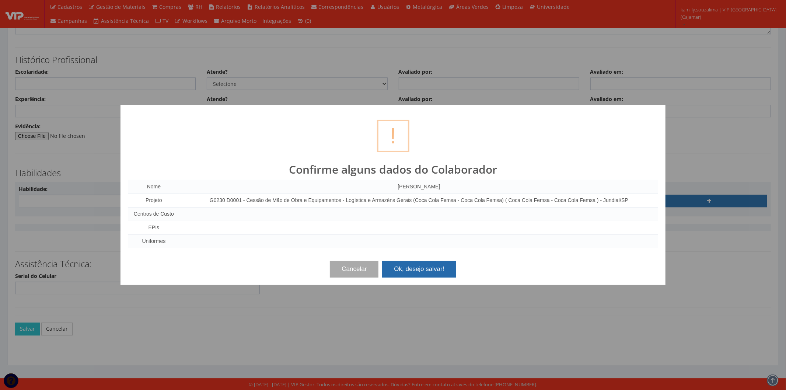
click at [420, 262] on button "Ok, desejo salvar!" at bounding box center [419, 269] width 74 height 16
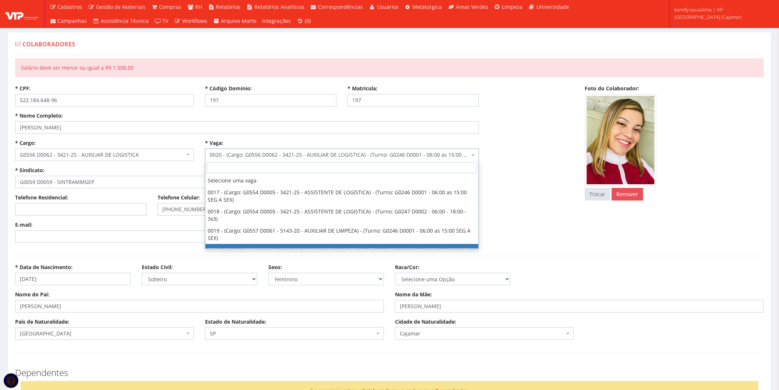
click at [382, 159] on span "0020 - (Cargo: G0556 D0062 - 3421-25 - AUXILIAR DE LOGISTICA) - (Turno: G0246 D…" at bounding box center [342, 154] width 274 height 13
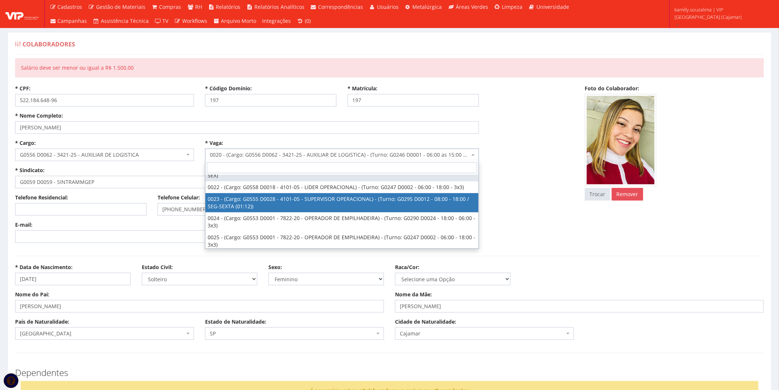
scroll to position [41, 0]
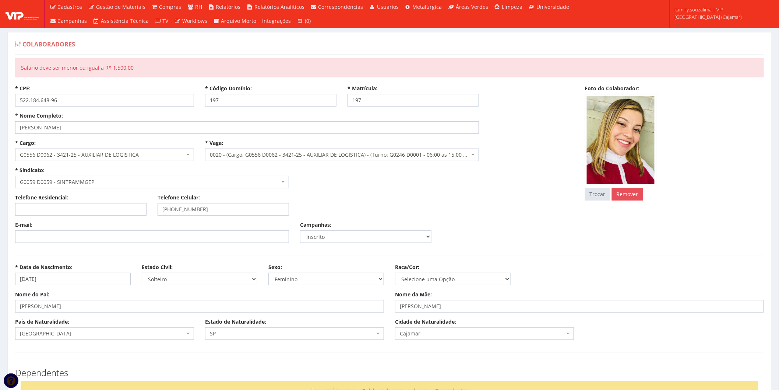
click at [544, 212] on div "Telefone Residencial: Telefone Celular: [PHONE_NUMBER]" at bounding box center [295, 207] width 570 height 27
click at [295, 164] on div "* Cargo: Selecione um cargo G0553 D0001 - 7822-20 - OPERADOR DE EMPILHADEIRA G0…" at bounding box center [295, 166] width 570 height 55
click at [295, 158] on span "0020 - (Cargo: G0556 D0062 - 3421-25 - AUXILIAR DE LOGISTICA) - (Turno: G0246 D…" at bounding box center [340, 154] width 260 height 7
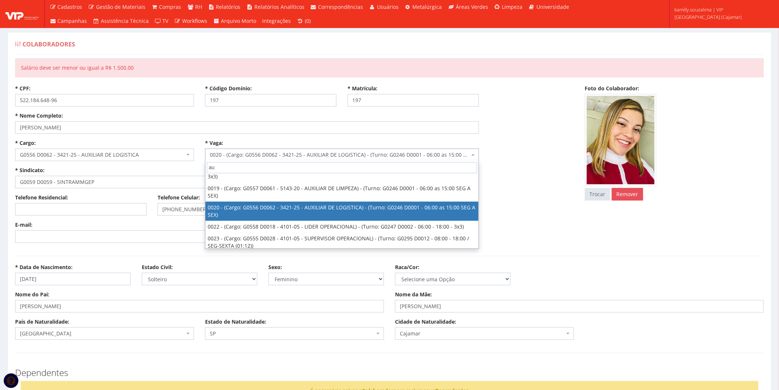
scroll to position [0, 0]
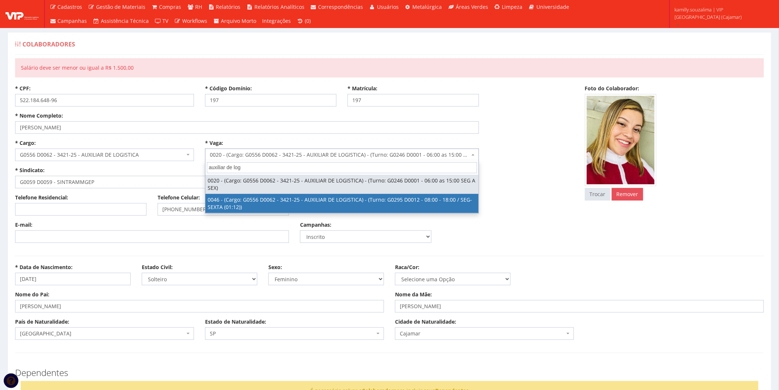
type input "auxiliar de log"
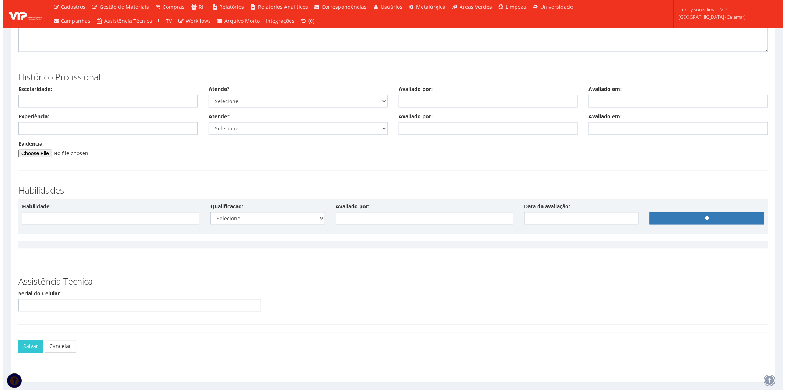
scroll to position [1725, 0]
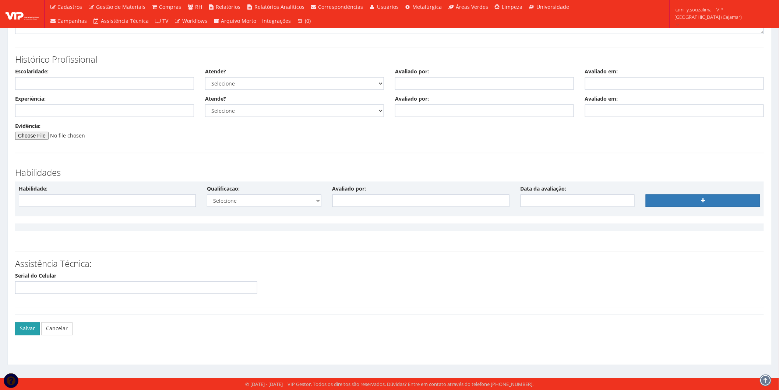
click at [17, 327] on button "Salvar" at bounding box center [27, 328] width 25 height 13
drag, startPoint x: 25, startPoint y: 327, endPoint x: 176, endPoint y: 323, distance: 151.1
click at [25, 327] on button "Salvar" at bounding box center [27, 328] width 25 height 13
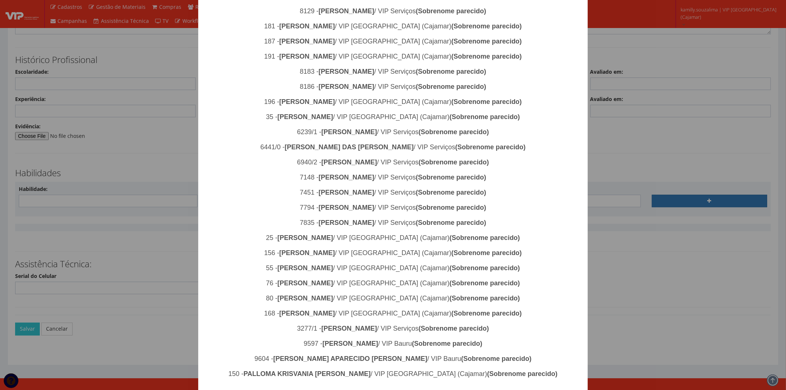
scroll to position [451, 0]
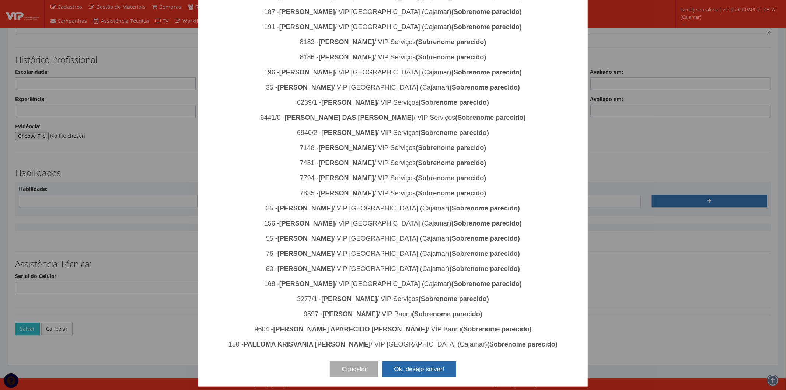
click at [420, 369] on button "Ok, desejo salvar!" at bounding box center [419, 369] width 74 height 16
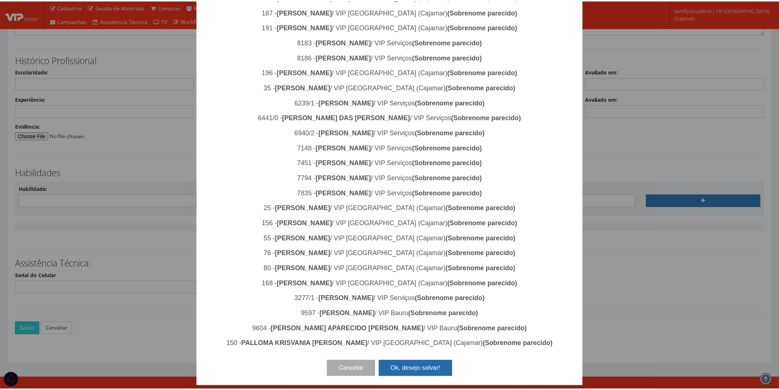
scroll to position [0, 0]
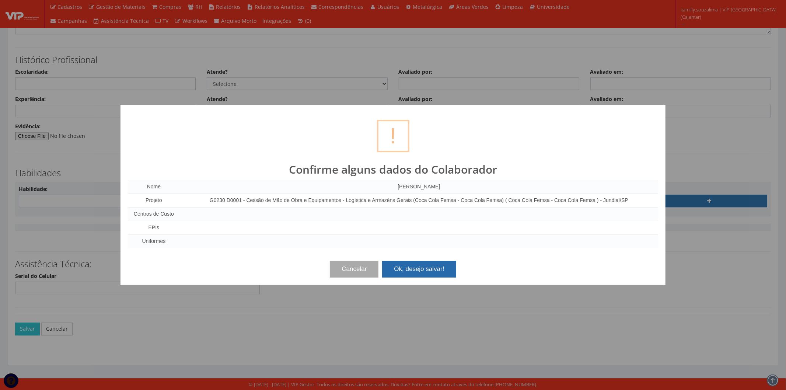
click at [431, 264] on button "Ok, desejo salvar!" at bounding box center [419, 269] width 74 height 16
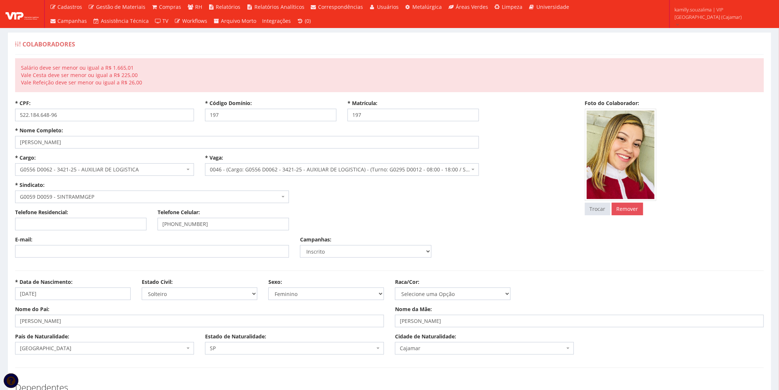
click at [343, 172] on span "0046 - (Cargo: G0556 D0062 - 3421-25 - AUXILIAR DE LOGISTICA) - (Turno: G0295 D…" at bounding box center [340, 169] width 260 height 7
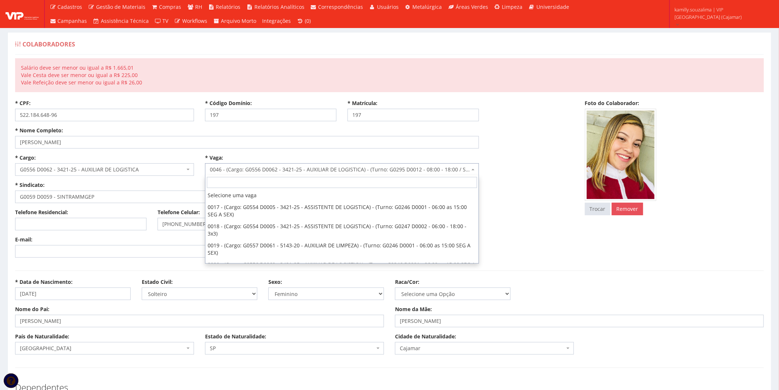
scroll to position [193, 0]
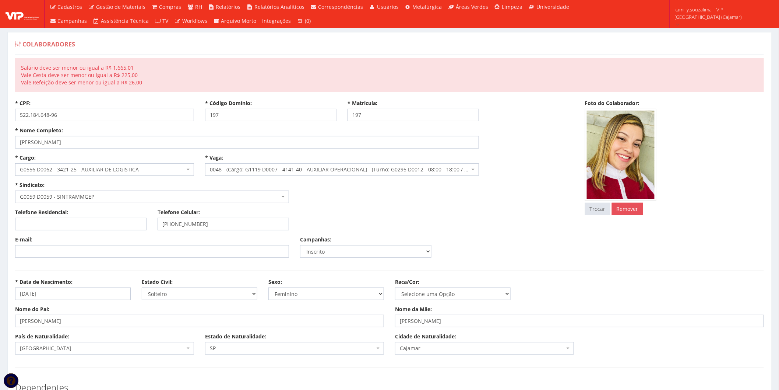
drag, startPoint x: 216, startPoint y: 123, endPoint x: 211, endPoint y: 174, distance: 50.7
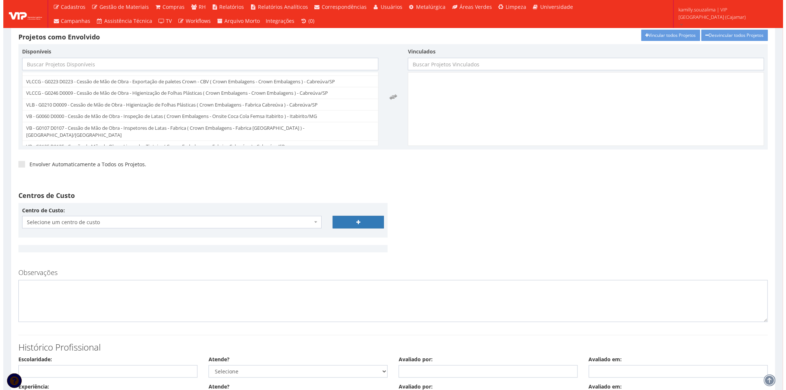
scroll to position [1740, 0]
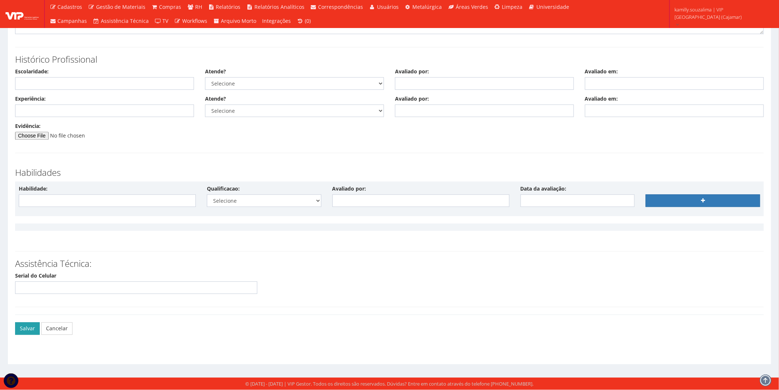
click at [34, 329] on button "Salvar" at bounding box center [27, 328] width 25 height 13
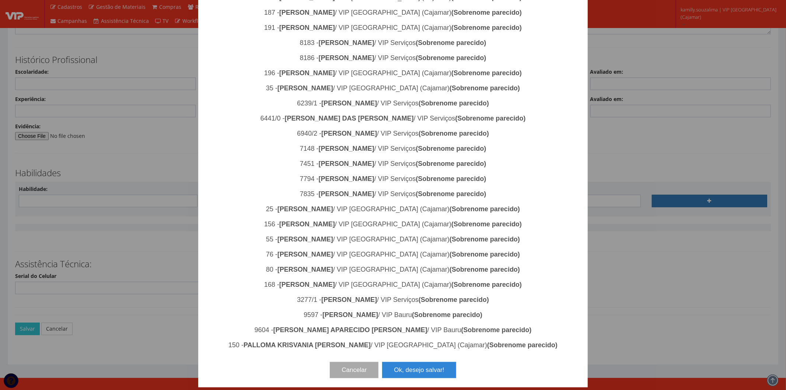
scroll to position [451, 0]
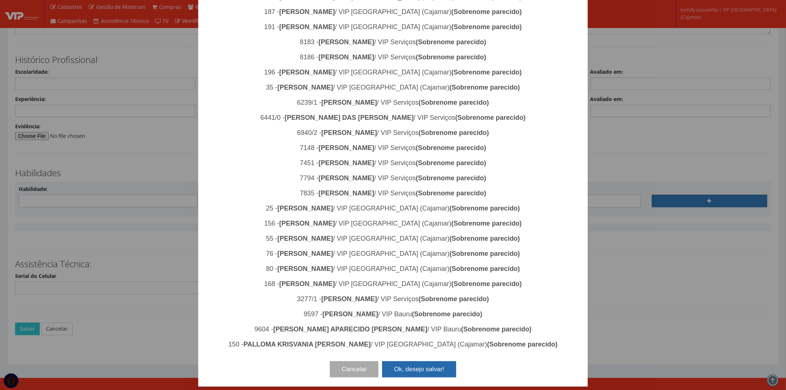
click at [428, 369] on button "Ok, desejo salvar!" at bounding box center [419, 369] width 74 height 16
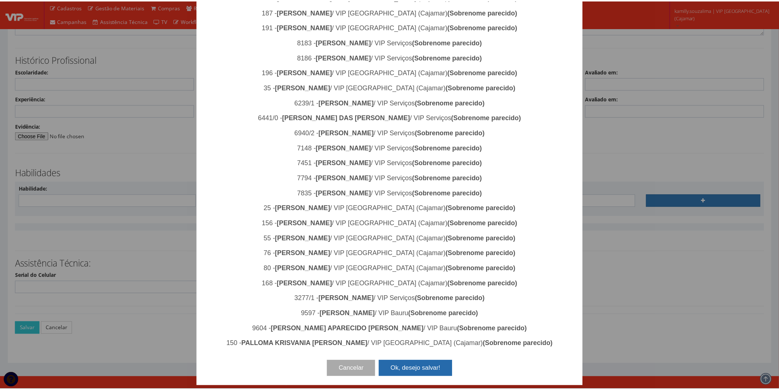
scroll to position [0, 0]
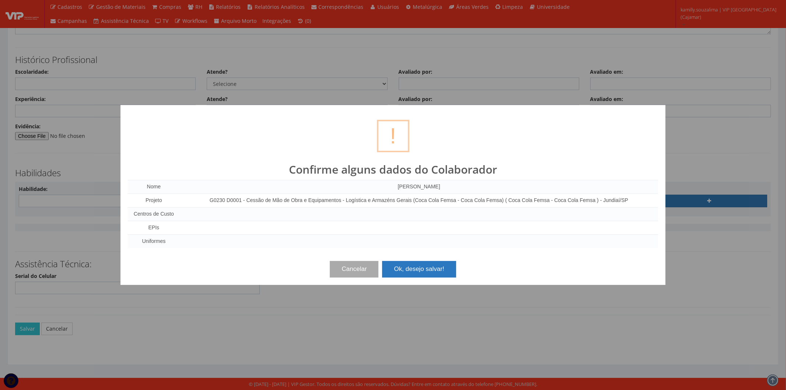
click at [442, 268] on button "Ok, desejo salvar!" at bounding box center [419, 269] width 74 height 16
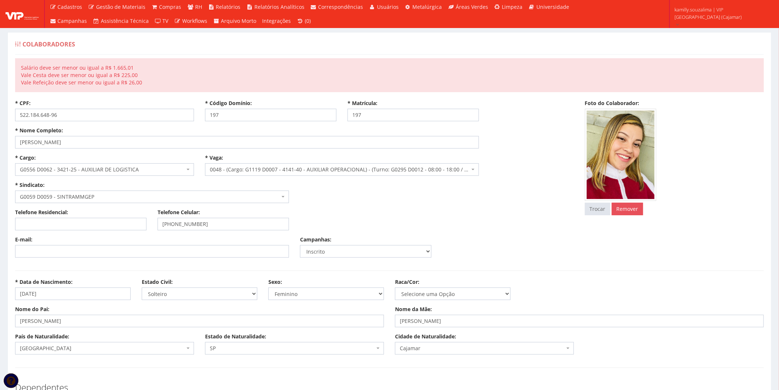
click at [374, 168] on span "0048 - (Cargo: G1119 D0007 - 4141-40 - AUXILIAR OPERACIONAL) - (Turno: G0295 D0…" at bounding box center [340, 169] width 260 height 7
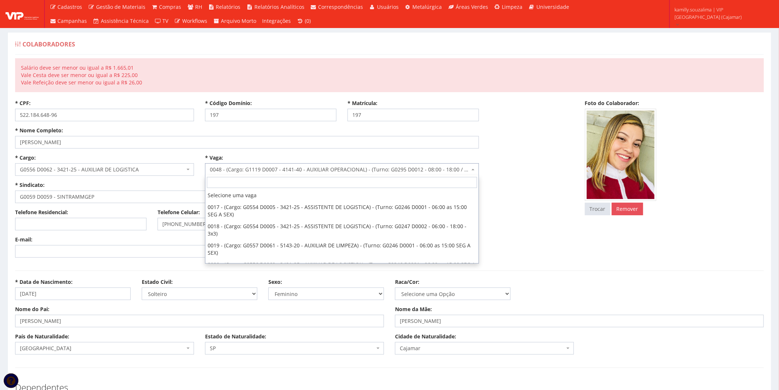
scroll to position [215, 0]
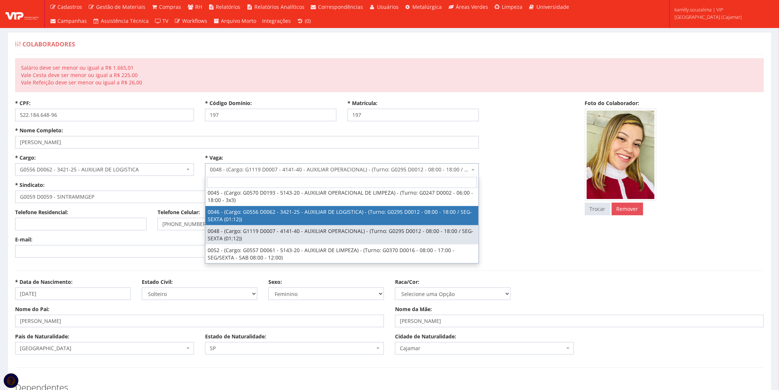
drag, startPoint x: 402, startPoint y: 211, endPoint x: 407, endPoint y: 207, distance: 6.3
select select "46"
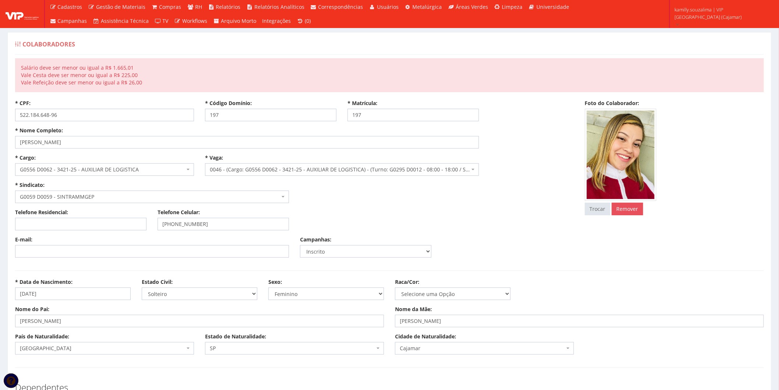
type input "1.665,01"
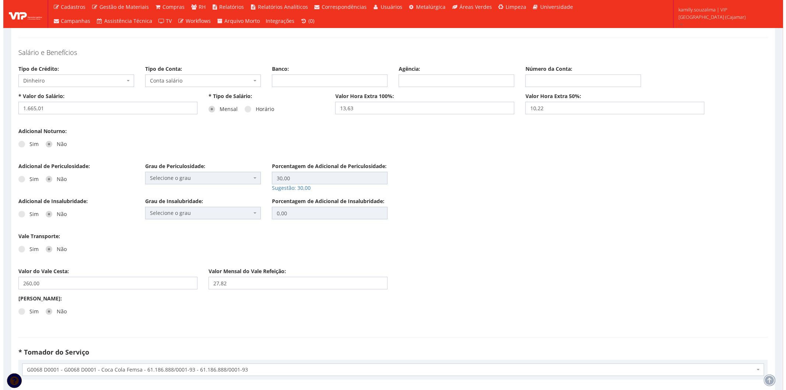
scroll to position [1740, 0]
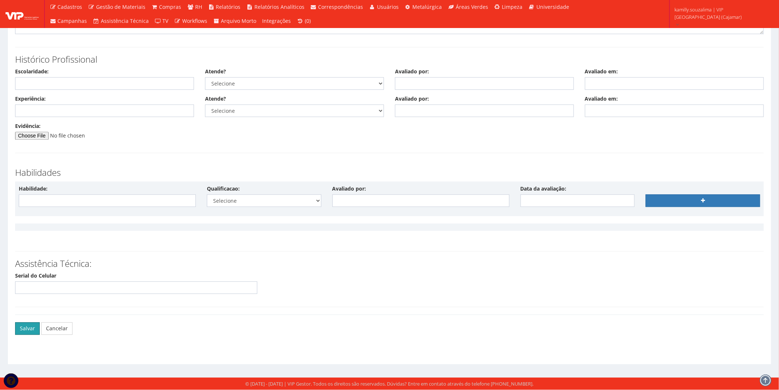
drag, startPoint x: 19, startPoint y: 326, endPoint x: 37, endPoint y: 319, distance: 19.3
click at [21, 326] on button "Salvar" at bounding box center [27, 328] width 25 height 13
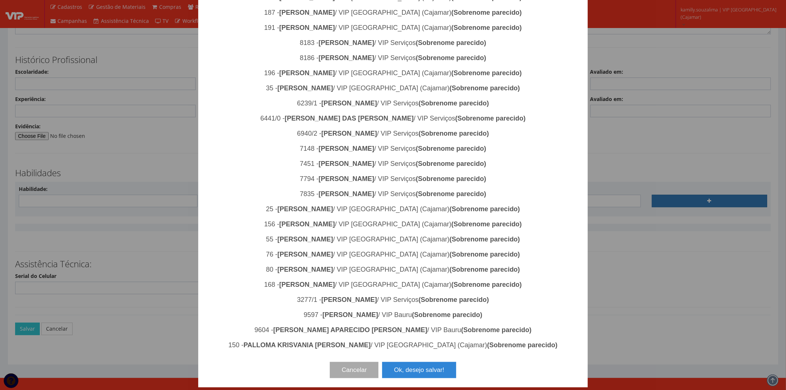
scroll to position [451, 0]
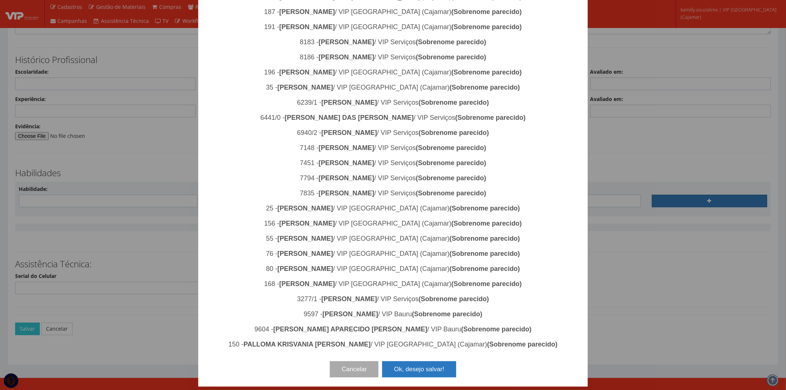
click at [405, 368] on button "Ok, desejo salvar!" at bounding box center [419, 369] width 74 height 16
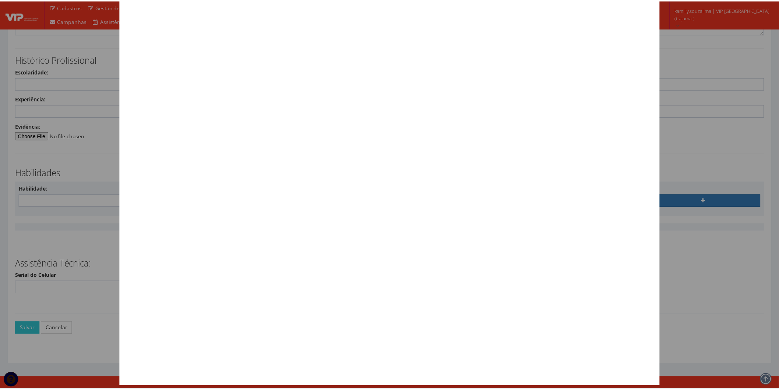
scroll to position [0, 0]
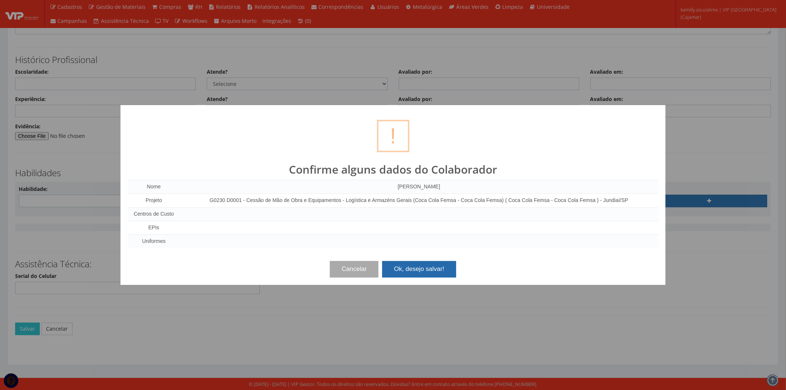
click at [428, 264] on button "Ok, desejo salvar!" at bounding box center [419, 269] width 74 height 16
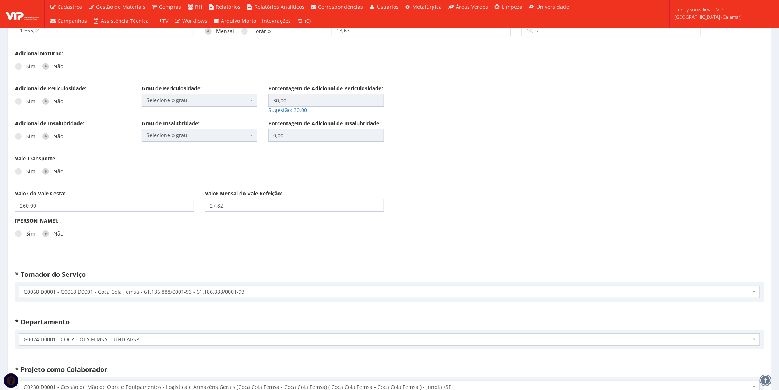
scroll to position [1146, 0]
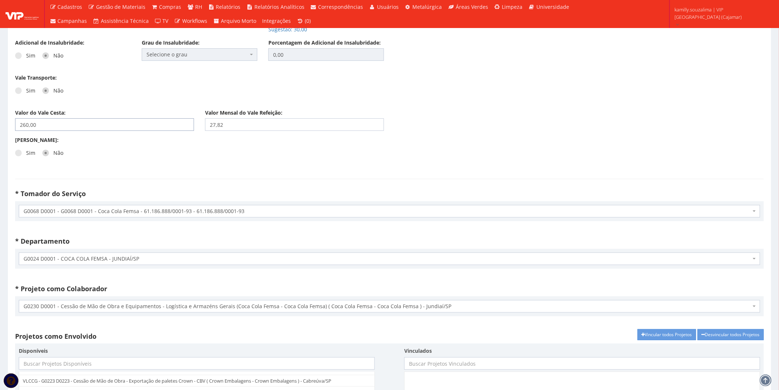
drag, startPoint x: 74, startPoint y: 123, endPoint x: 10, endPoint y: 113, distance: 64.1
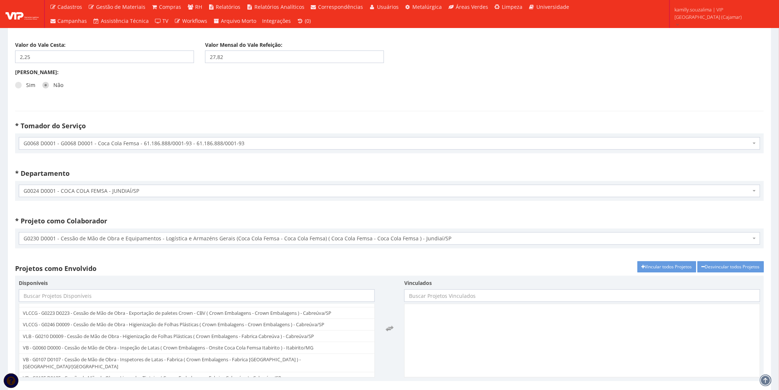
scroll to position [1150, 0]
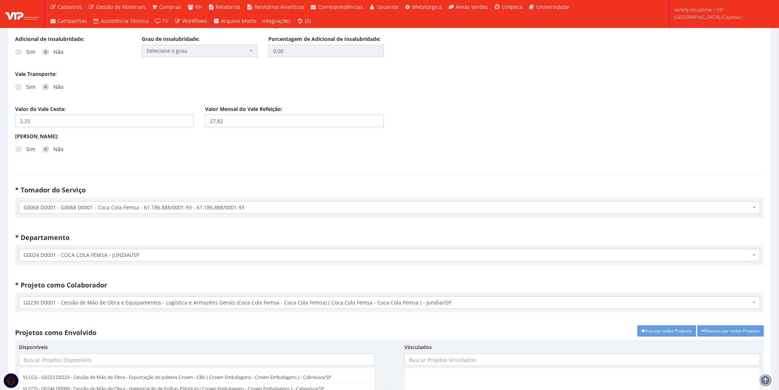
click at [140, 113] on div "Valor do Vale Cesta: 2,25" at bounding box center [105, 116] width 190 height 22
drag, startPoint x: 137, startPoint y: 126, endPoint x: 155, endPoint y: 112, distance: 23.1
click at [137, 126] on input "2,25" at bounding box center [104, 121] width 179 height 13
type input "225,00"
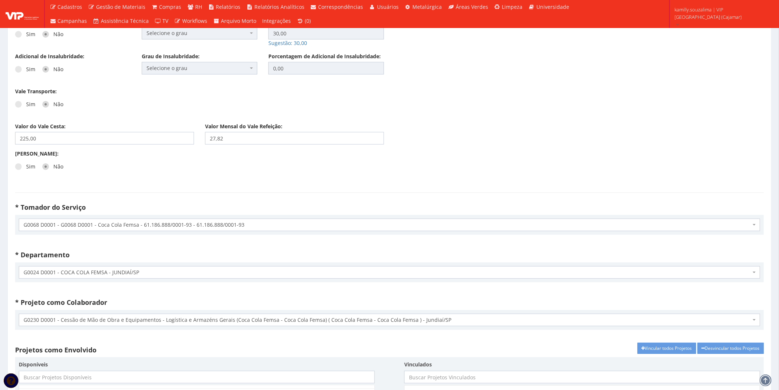
scroll to position [1132, 0]
drag, startPoint x: 252, startPoint y: 141, endPoint x: 113, endPoint y: 136, distance: 139.0
click at [113, 136] on div "Valor do Vale Cesta: 225,00 Valor Mensal do Vale Refeição: 27,82" at bounding box center [390, 136] width 760 height 27
type input "26,00"
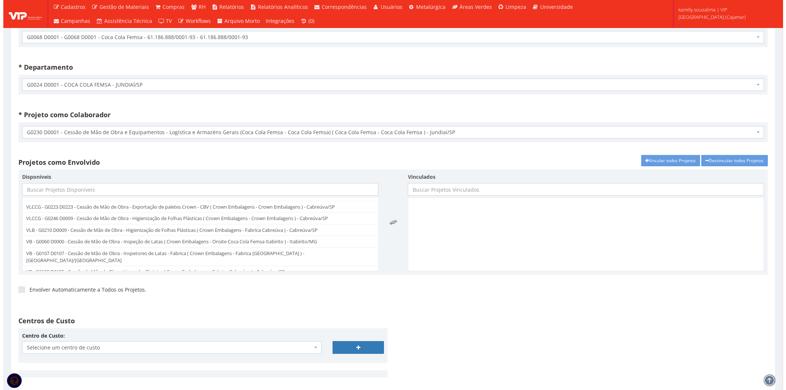
scroll to position [1733, 0]
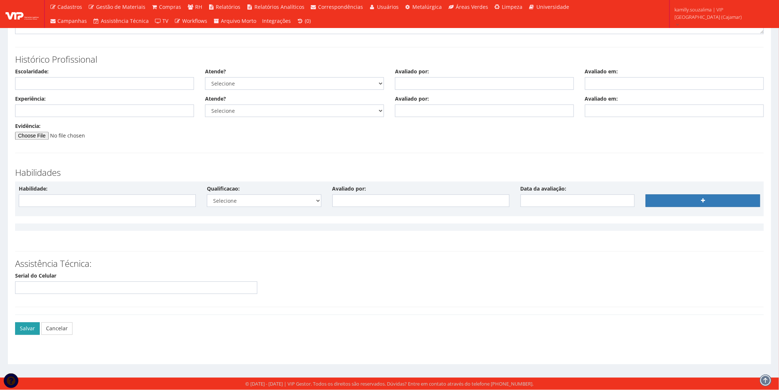
click at [29, 333] on button "Salvar" at bounding box center [27, 328] width 25 height 13
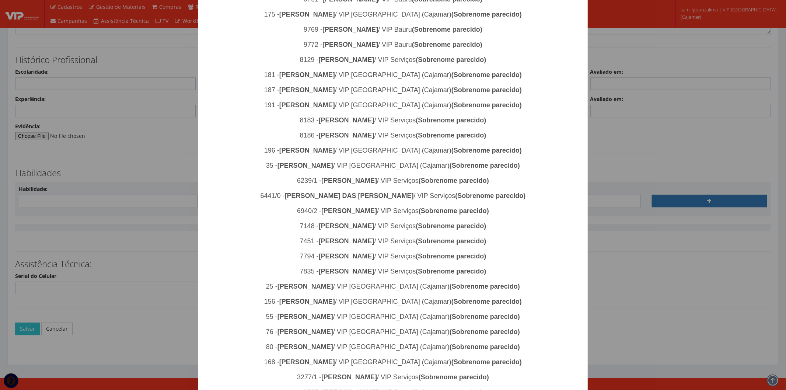
scroll to position [451, 0]
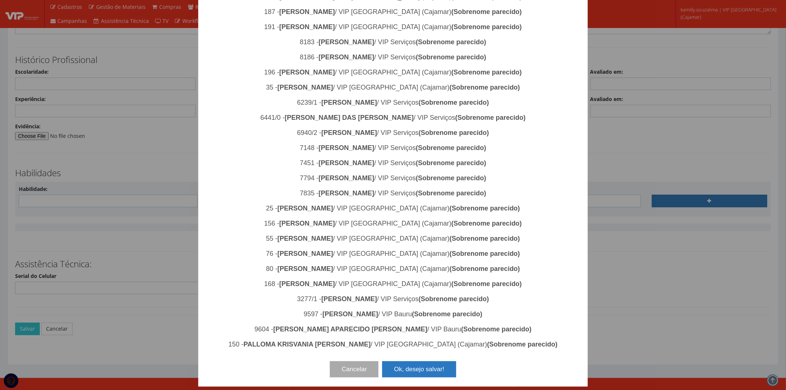
click at [404, 367] on button "Ok, desejo salvar!" at bounding box center [419, 369] width 74 height 16
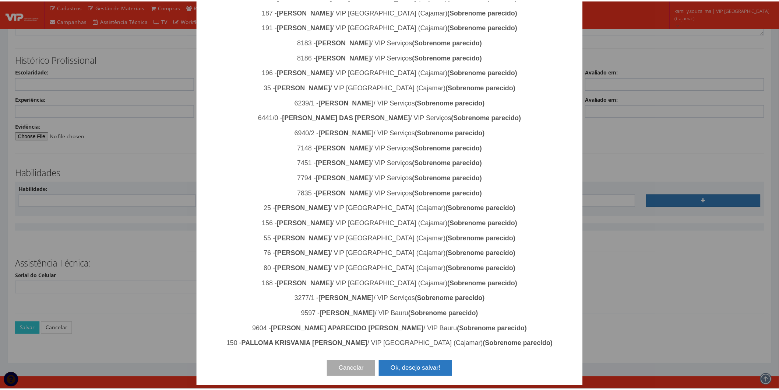
scroll to position [0, 0]
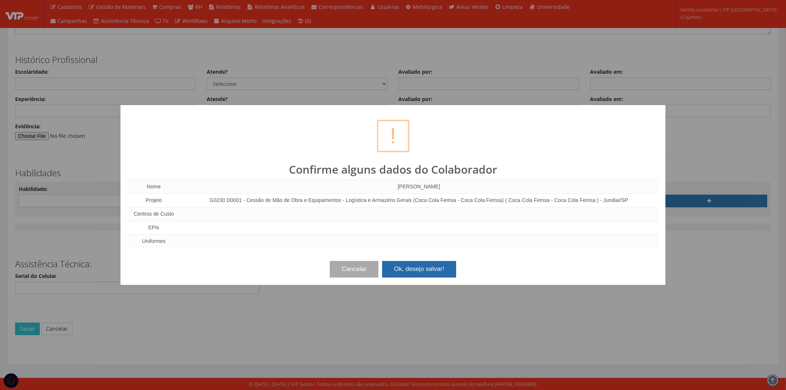
click at [417, 266] on button "Ok, desejo salvar!" at bounding box center [419, 269] width 74 height 16
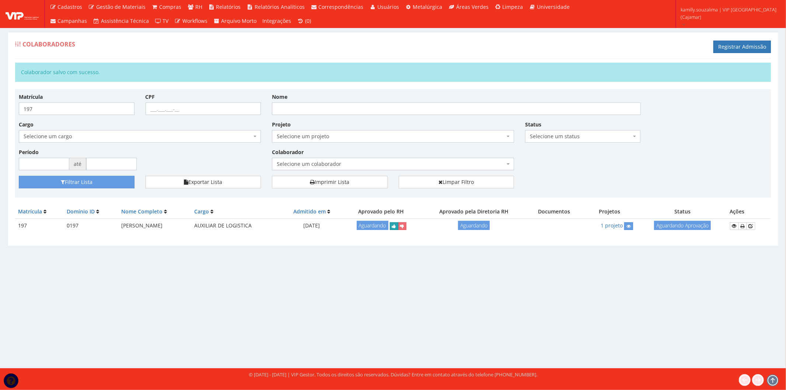
click at [396, 227] on icon "submit" at bounding box center [394, 226] width 4 height 5
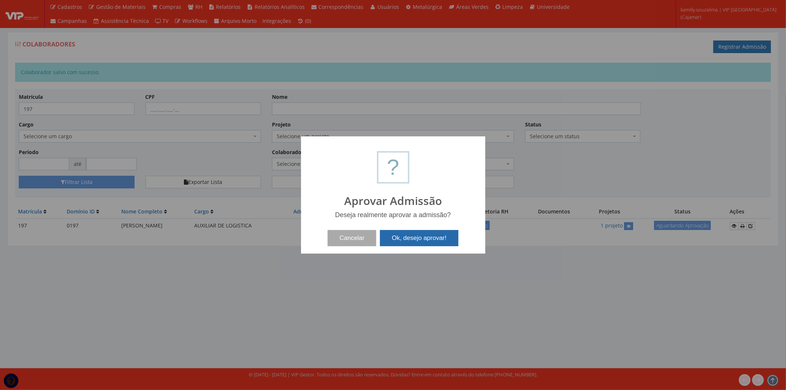
click at [425, 230] on button "Ok, desejo aprovar!" at bounding box center [419, 238] width 78 height 16
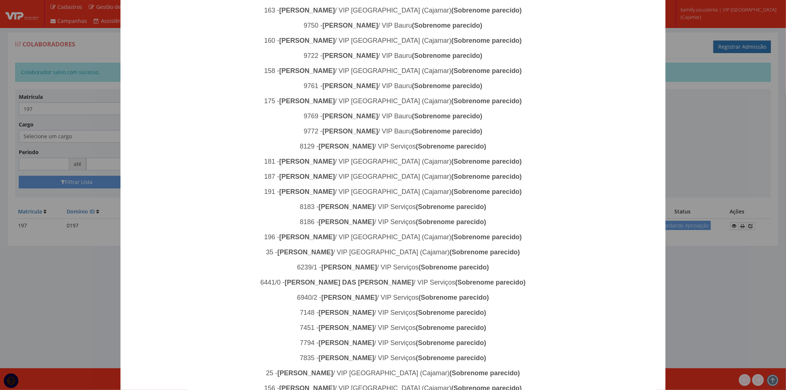
scroll to position [451, 0]
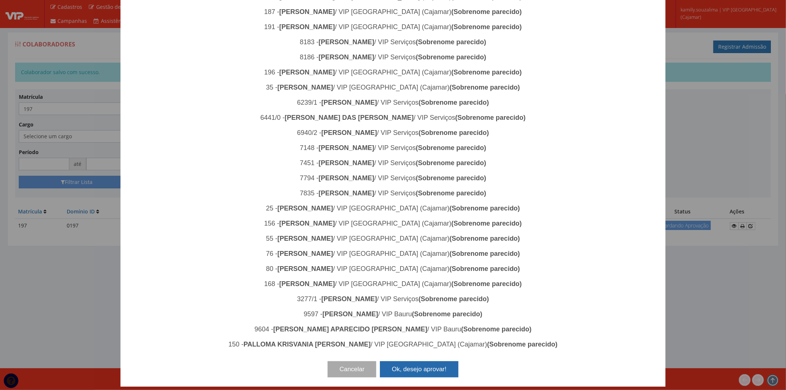
click at [432, 368] on button "Ok, desejo aprovar!" at bounding box center [419, 369] width 78 height 16
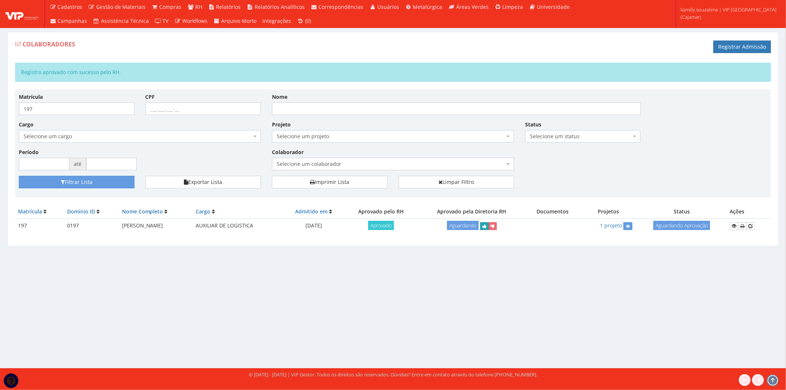
click at [486, 228] on icon "submit" at bounding box center [484, 226] width 4 height 5
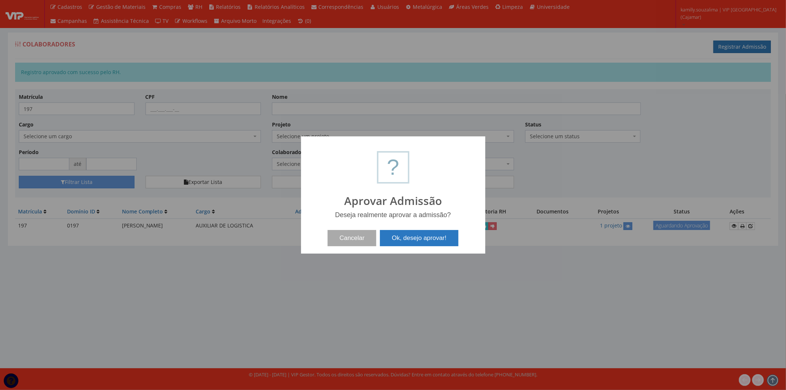
click at [420, 239] on button "Ok, desejo aprovar!" at bounding box center [419, 238] width 78 height 16
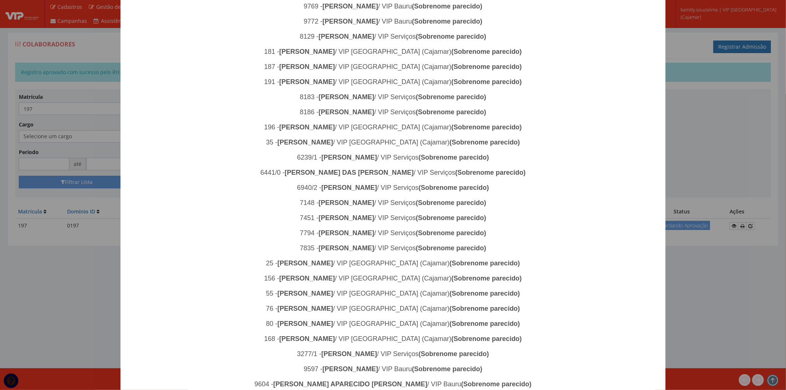
scroll to position [451, 0]
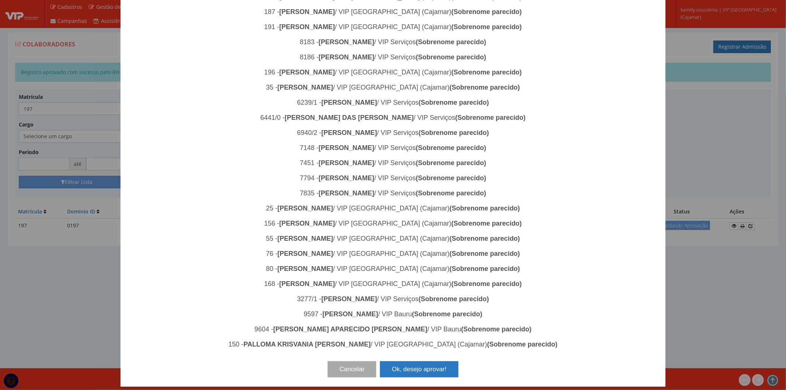
click at [419, 369] on button "Ok, desejo aprovar!" at bounding box center [419, 369] width 78 height 16
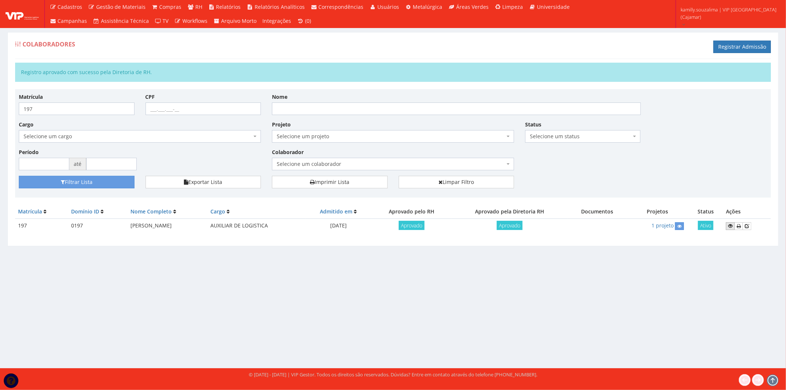
click at [730, 227] on icon at bounding box center [730, 225] width 4 height 5
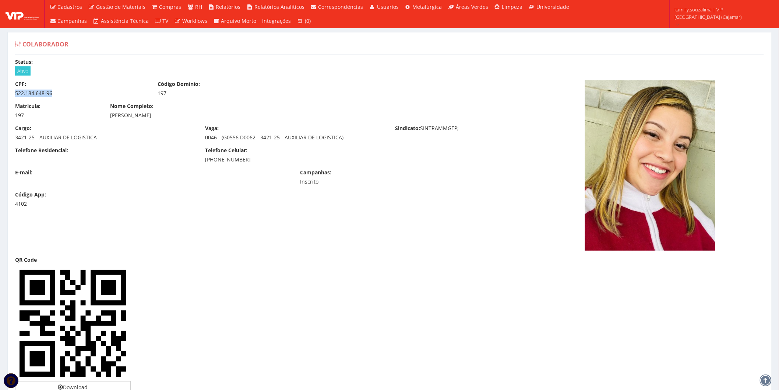
drag, startPoint x: 71, startPoint y: 94, endPoint x: 14, endPoint y: 95, distance: 57.1
click at [14, 95] on div "CPF: 522.184.648-96" at bounding box center [81, 88] width 143 height 17
copy div "522.184.648-96"
drag, startPoint x: 249, startPoint y: 160, endPoint x: 194, endPoint y: 162, distance: 54.2
click at [194, 162] on div "Telefone Residencial: Telefone Celular: [PHONE_NUMBER]" at bounding box center [295, 158] width 570 height 22
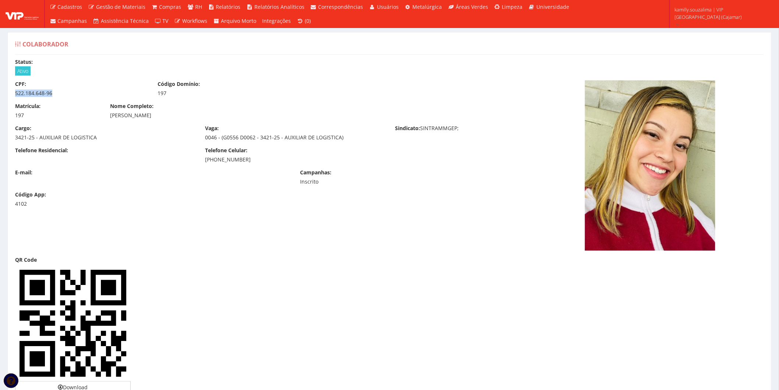
copy div "[PHONE_NUMBER]"
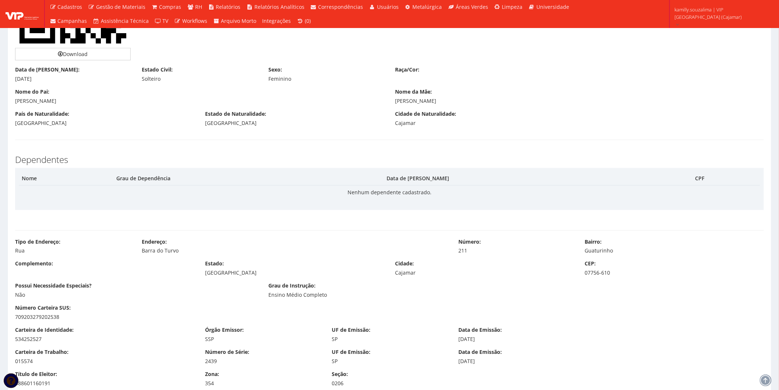
scroll to position [409, 0]
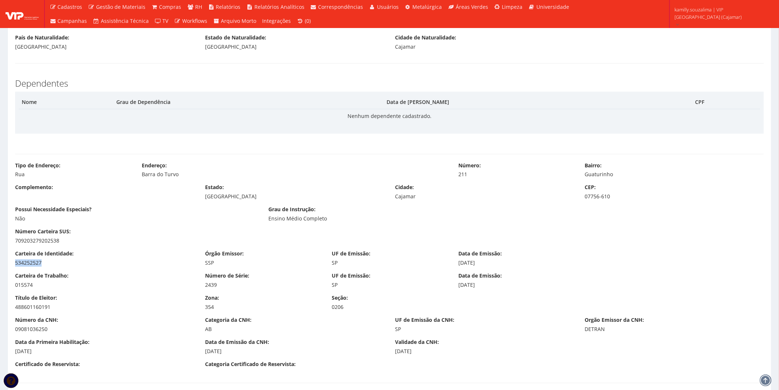
drag, startPoint x: 46, startPoint y: 261, endPoint x: 7, endPoint y: 264, distance: 38.4
copy div "534252527"
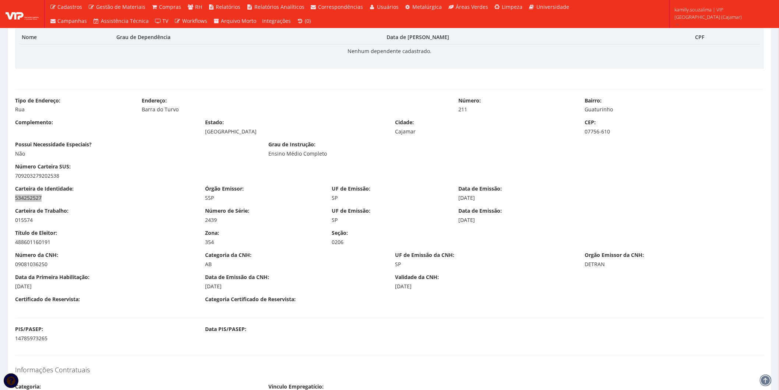
scroll to position [573, 0]
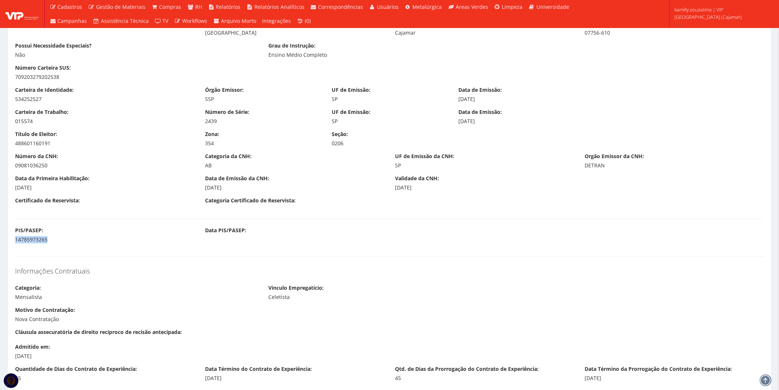
drag, startPoint x: 57, startPoint y: 236, endPoint x: -13, endPoint y: 242, distance: 70.2
copy div "14785973265"
